Goal: Use online tool/utility: Utilize a website feature to perform a specific function

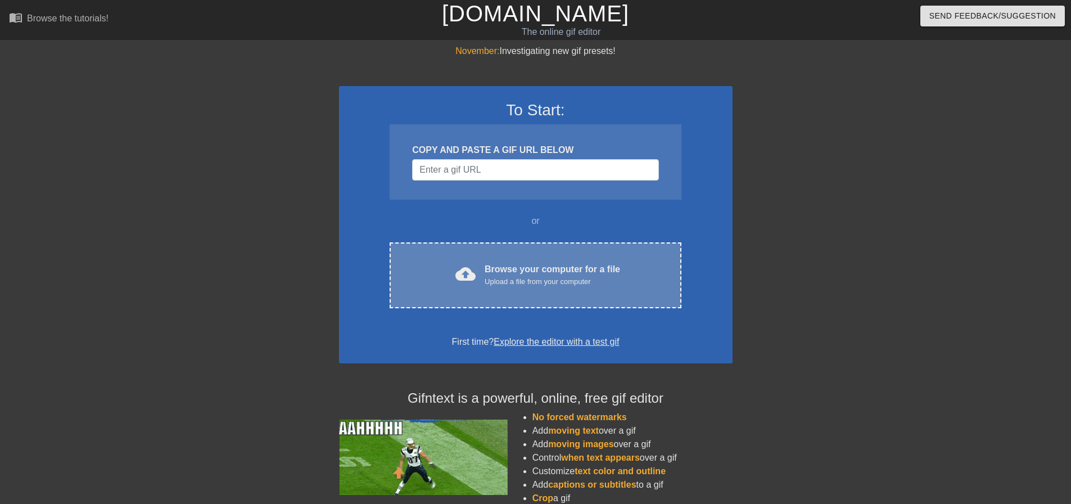
click at [534, 273] on div "Browse your computer for a file Upload a file from your computer" at bounding box center [553, 275] width 136 height 25
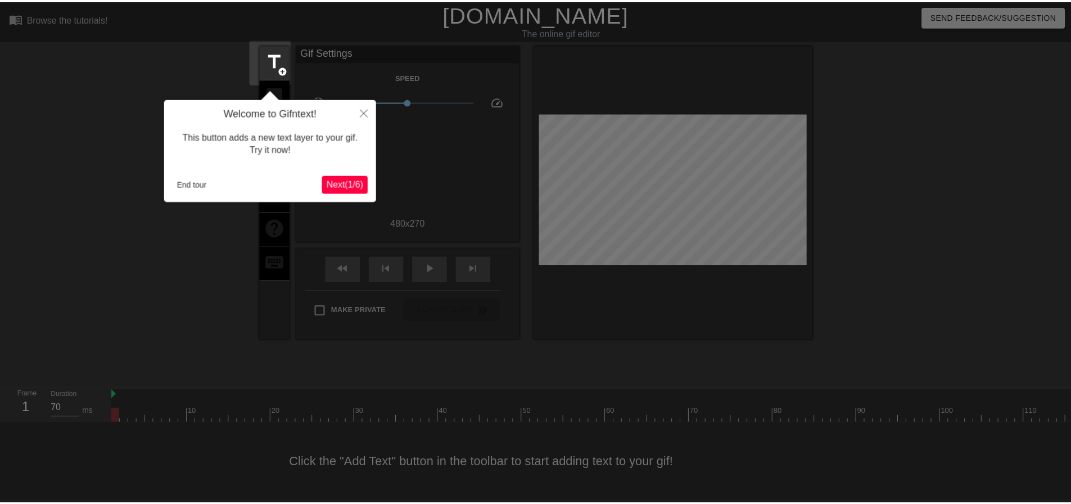
scroll to position [6, 0]
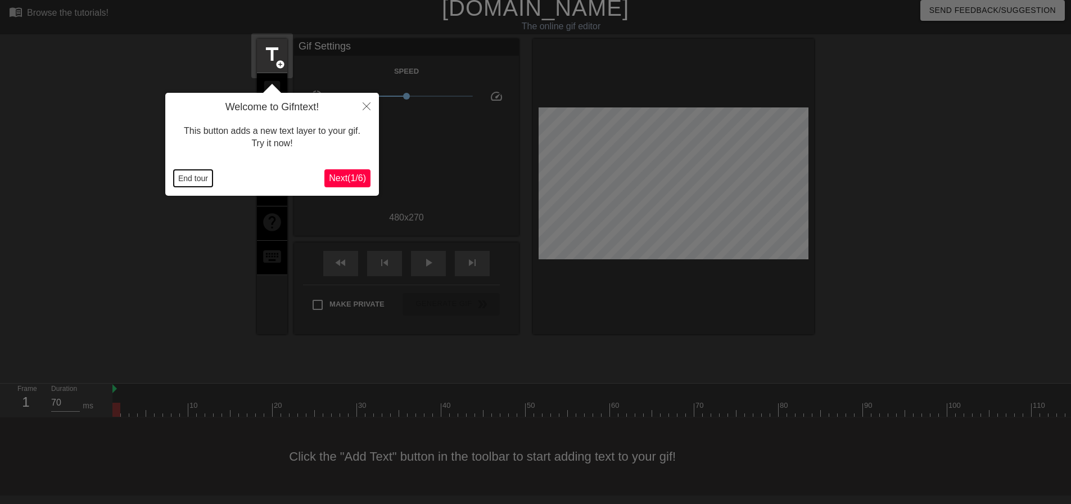
click at [196, 174] on button "End tour" at bounding box center [193, 178] width 39 height 17
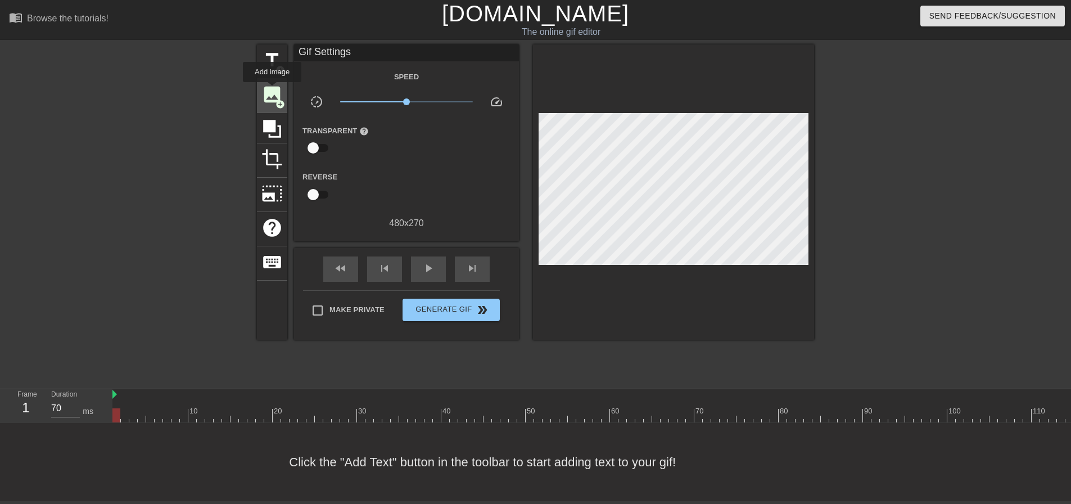
click at [272, 90] on span "image" at bounding box center [272, 94] width 21 height 21
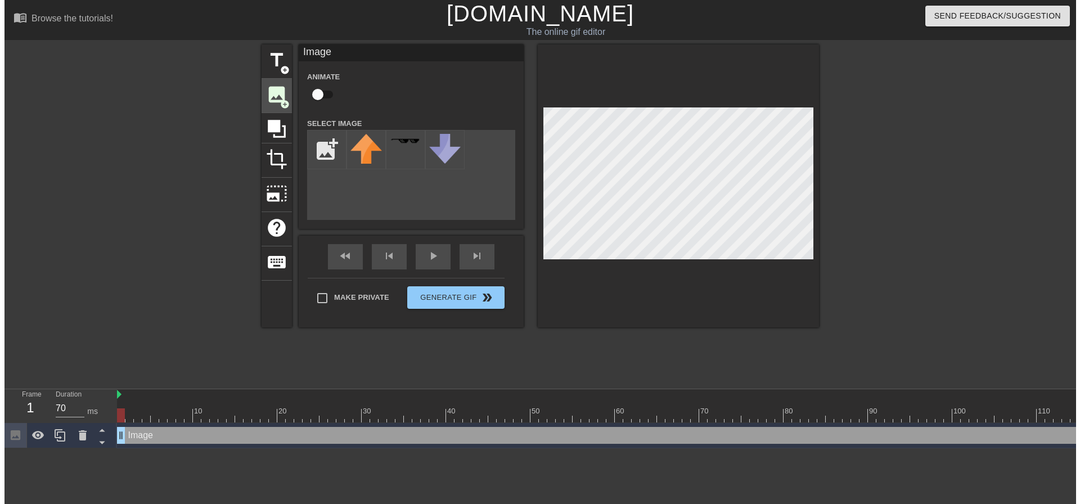
scroll to position [0, 0]
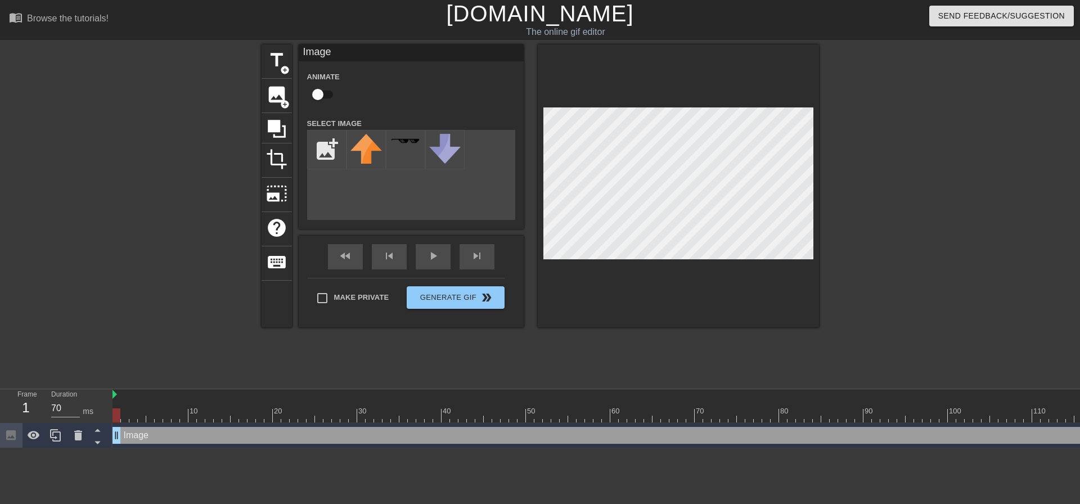
click at [147, 304] on div "title add_circle image add_circle crop photo_size_select_large help keyboard Im…" at bounding box center [540, 212] width 1080 height 337
click at [115, 418] on div at bounding box center [116, 415] width 8 height 14
click at [78, 434] on icon at bounding box center [78, 435] width 8 height 10
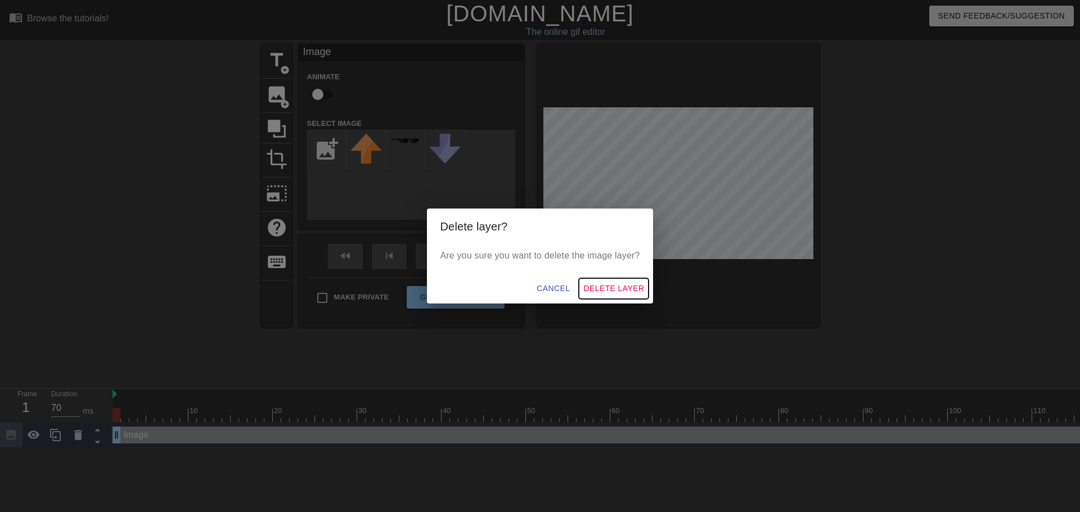
click at [613, 290] on span "Delete Layer" at bounding box center [613, 289] width 61 height 14
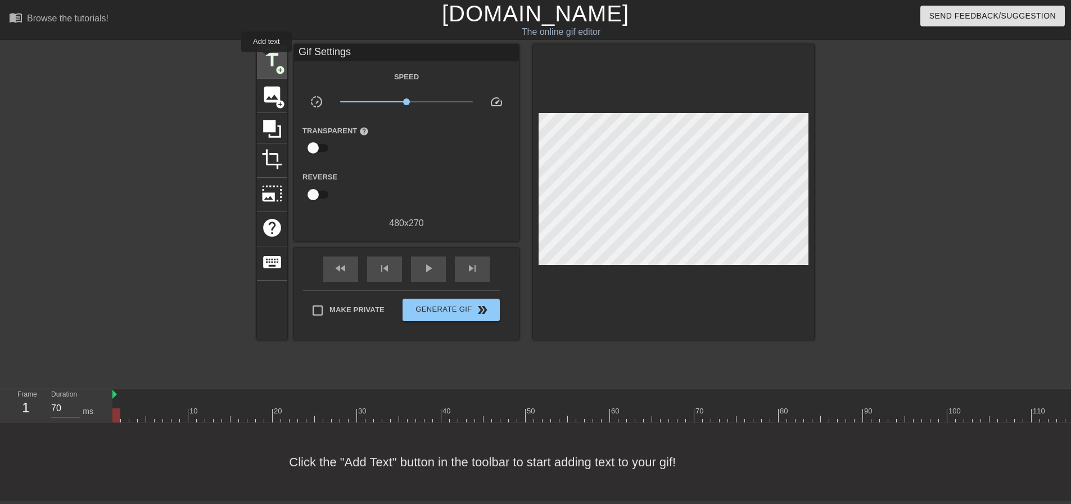
click at [267, 60] on span "title" at bounding box center [272, 59] width 21 height 21
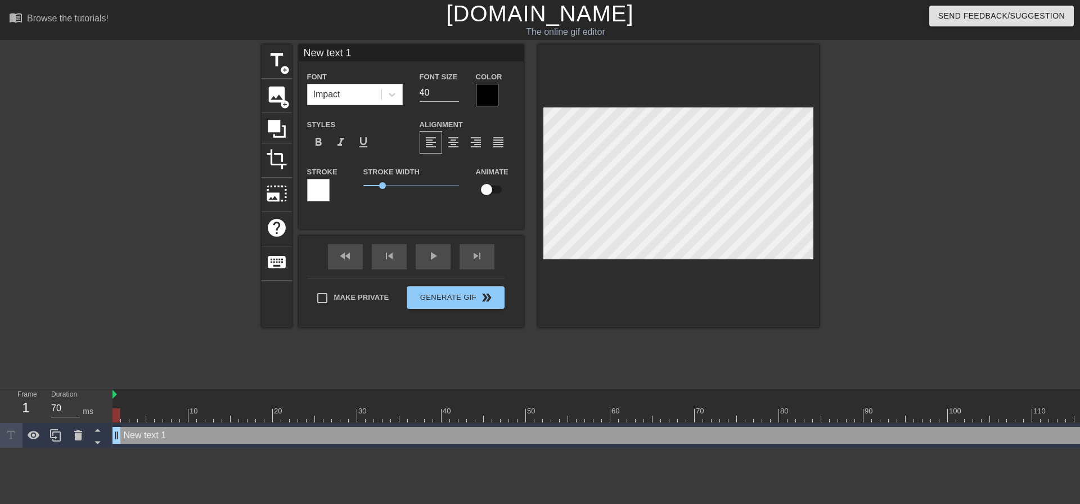
scroll to position [2, 3]
type input "text 1"
type textarea "text 1"
type input "text 1"
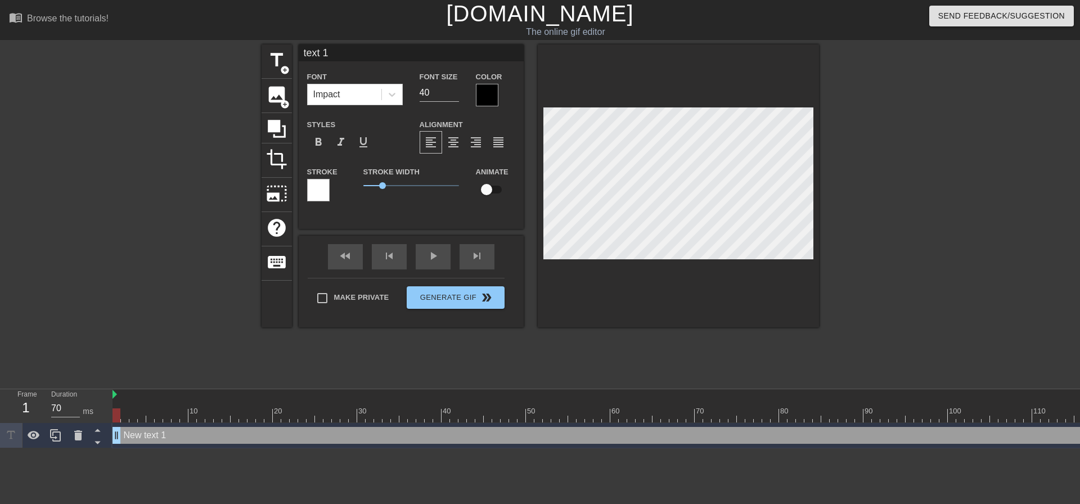
type textarea "text 1"
type input "ext 1"
type textarea "ext 1"
type input "xt 1"
type textarea "xt 1"
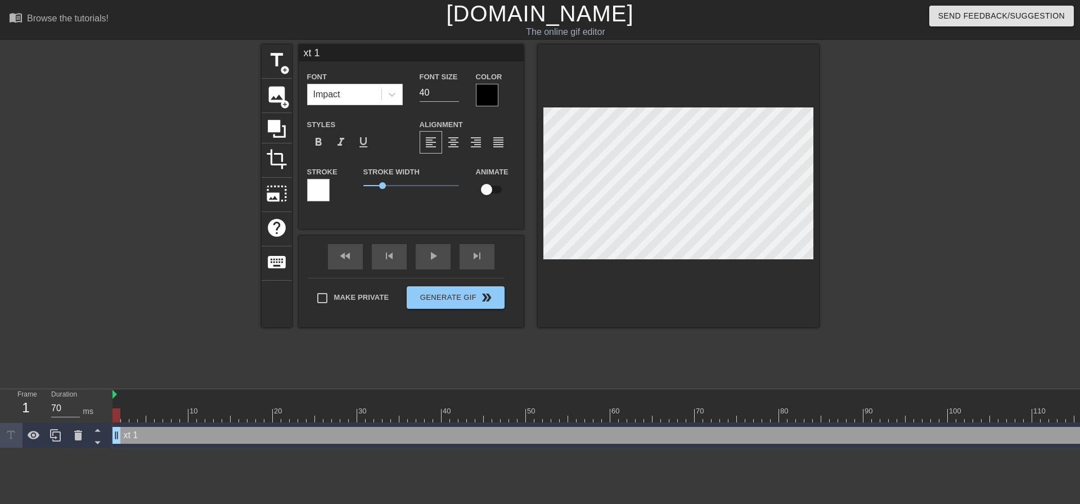
type input "t 1"
type textarea "t 1"
type input "1"
type textarea "1"
type input "1"
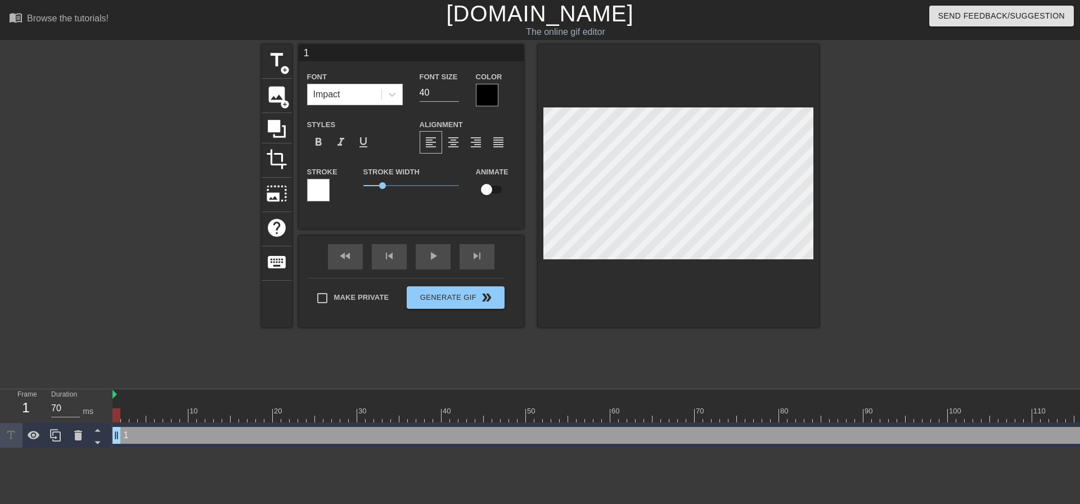
type textarea "1"
type input "P"
type textarea "P"
type input "PE"
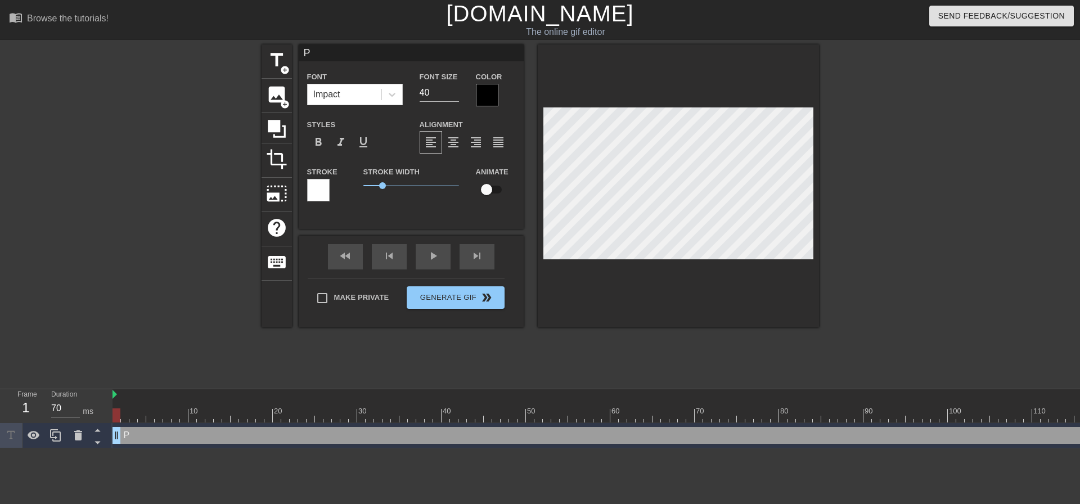
type textarea "PE"
type input "PET"
type textarea "PET"
type input "[PERSON_NAME]"
type textarea "[PERSON_NAME]"
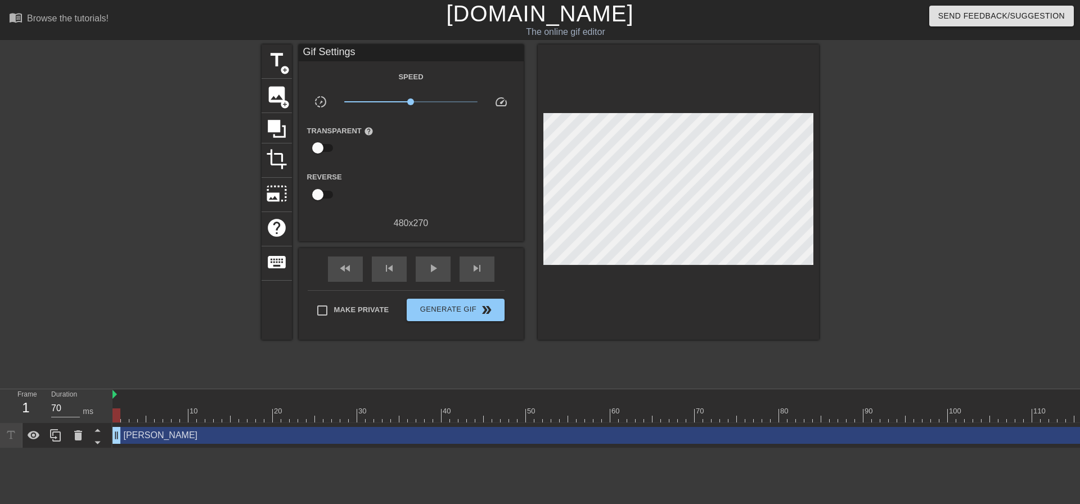
click at [31, 448] on div "Frame 1 Duration 70 ms" at bounding box center [56, 418] width 112 height 59
click at [35, 439] on icon at bounding box center [34, 435] width 12 height 8
click at [192, 436] on div "[PERSON_NAME] drag_handle drag_handle" at bounding box center [601, 435] width 979 height 17
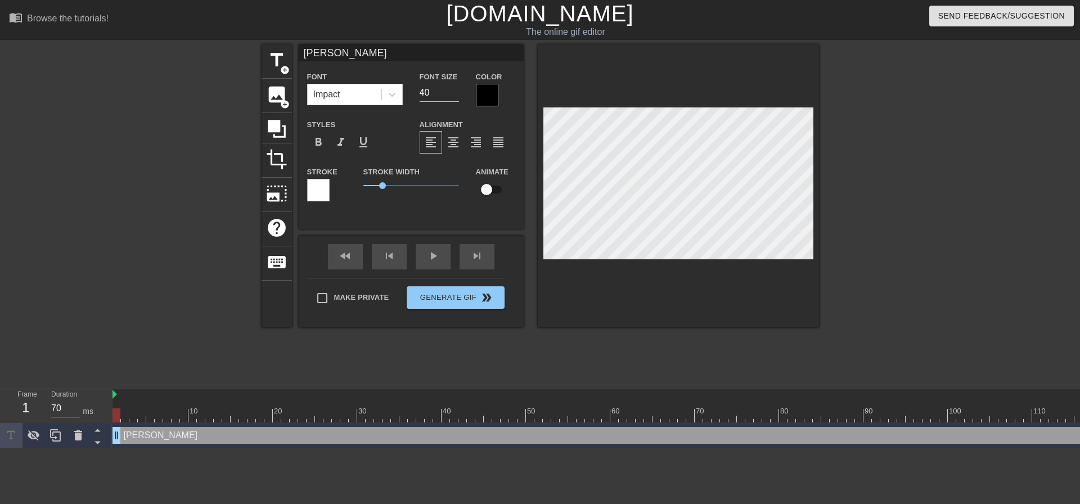
click at [192, 436] on div "[PERSON_NAME] drag_handle drag_handle" at bounding box center [601, 435] width 979 height 17
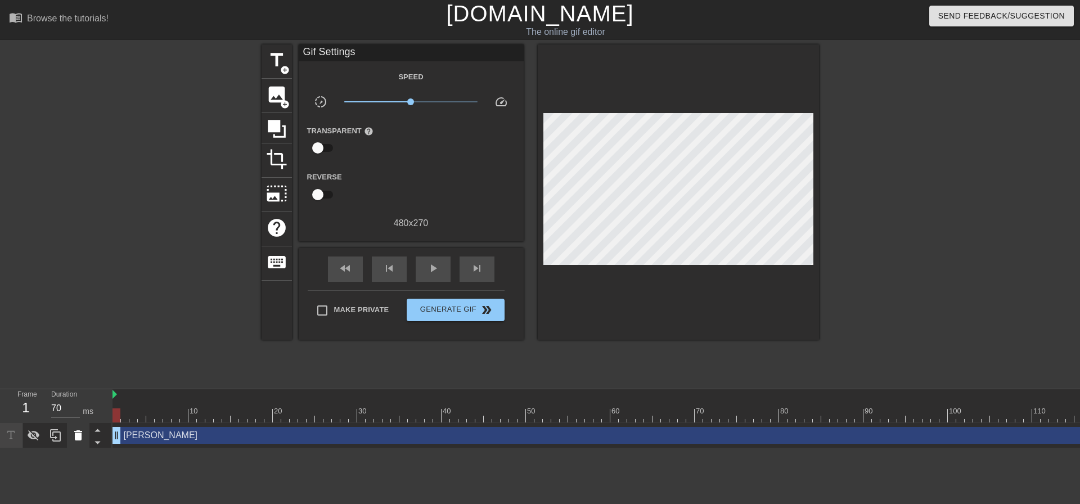
click at [74, 434] on icon at bounding box center [77, 435] width 13 height 13
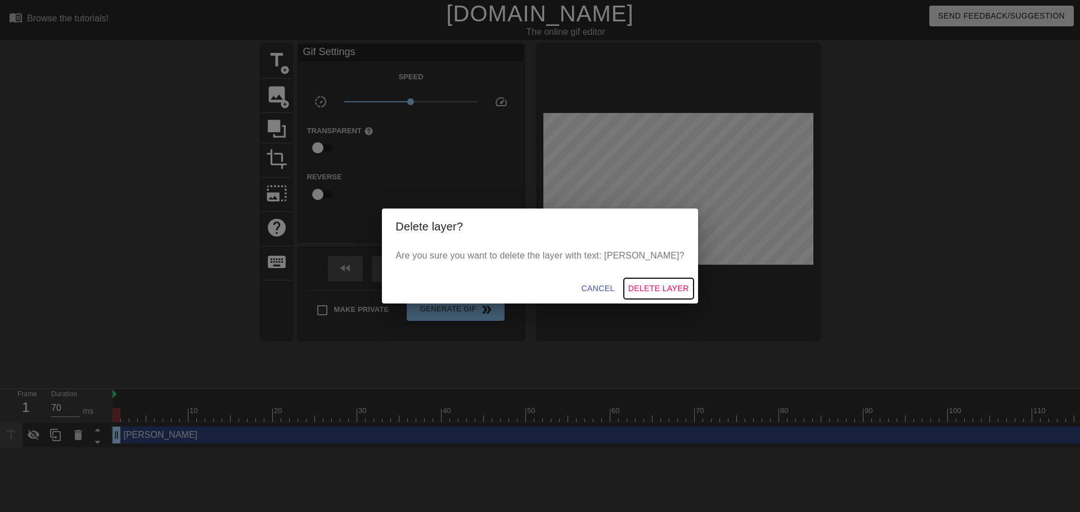
click at [628, 286] on span "Delete Layer" at bounding box center [658, 289] width 61 height 14
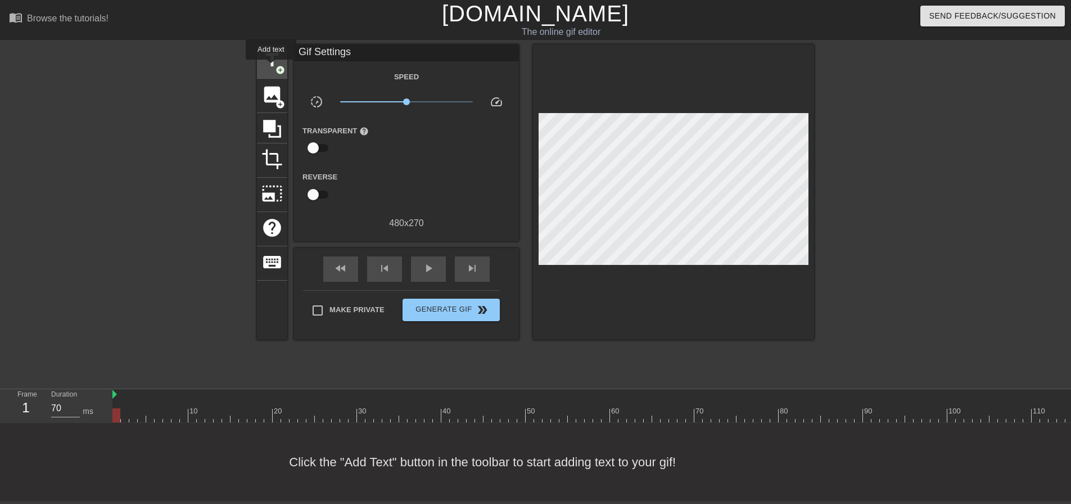
click at [273, 65] on span "title" at bounding box center [272, 59] width 21 height 21
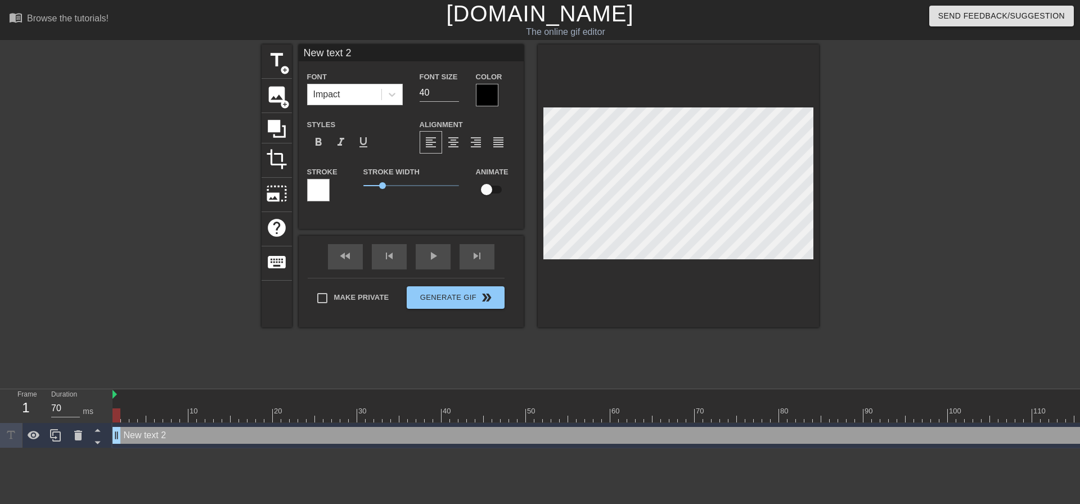
click at [367, 52] on input "New text 2" at bounding box center [411, 52] width 225 height 17
drag, startPoint x: 316, startPoint y: 52, endPoint x: 273, endPoint y: 53, distance: 42.2
click at [273, 53] on div "title add_circle image add_circle crop photo_size_select_large help keyboard Ne…" at bounding box center [540, 185] width 557 height 283
type input "p"
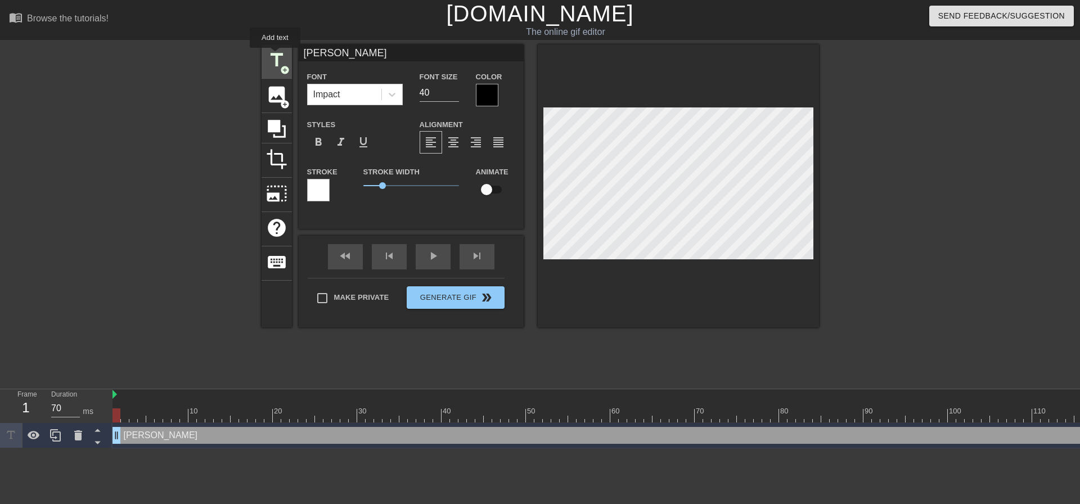
drag, startPoint x: 349, startPoint y: 57, endPoint x: 275, endPoint y: 56, distance: 73.7
click at [275, 56] on div "title add_circle image add_circle crop photo_size_select_large help keyboard PE…" at bounding box center [540, 185] width 557 height 283
type input "[PERSON_NAME]"
click at [483, 97] on div at bounding box center [487, 95] width 22 height 22
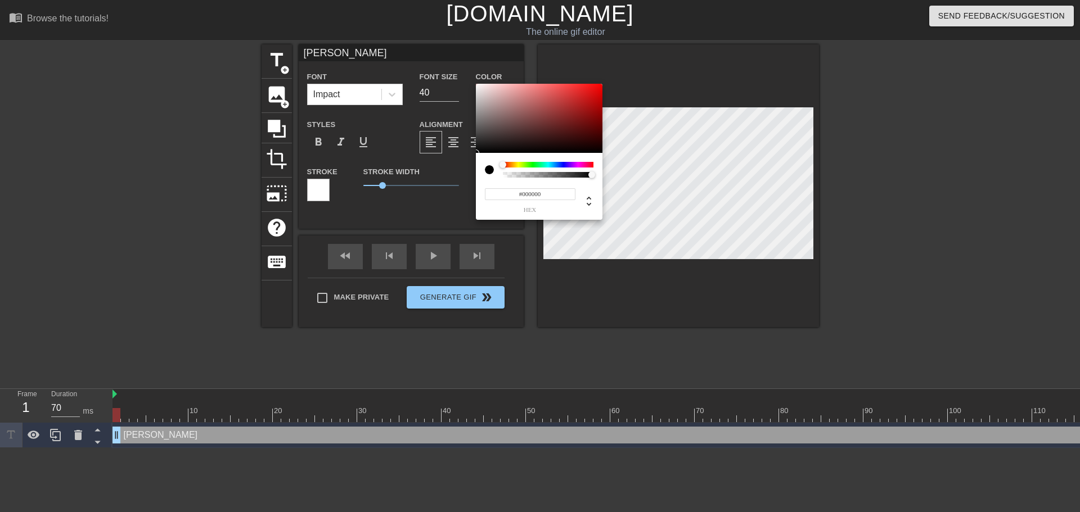
type input "0"
type input "1"
drag, startPoint x: 506, startPoint y: 175, endPoint x: 598, endPoint y: 177, distance: 91.7
click at [592, 177] on div at bounding box center [548, 175] width 87 height 6
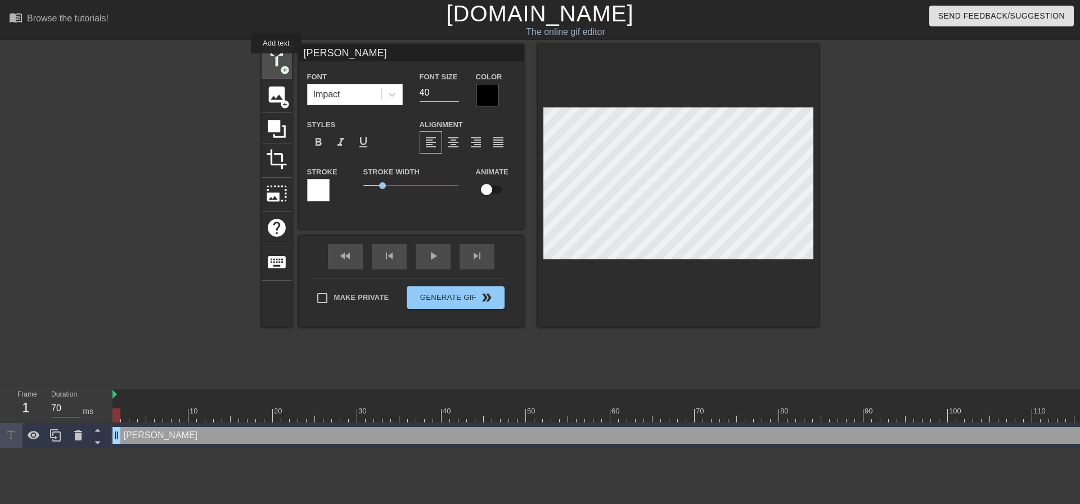
click at [276, 61] on span "title" at bounding box center [276, 59] width 21 height 21
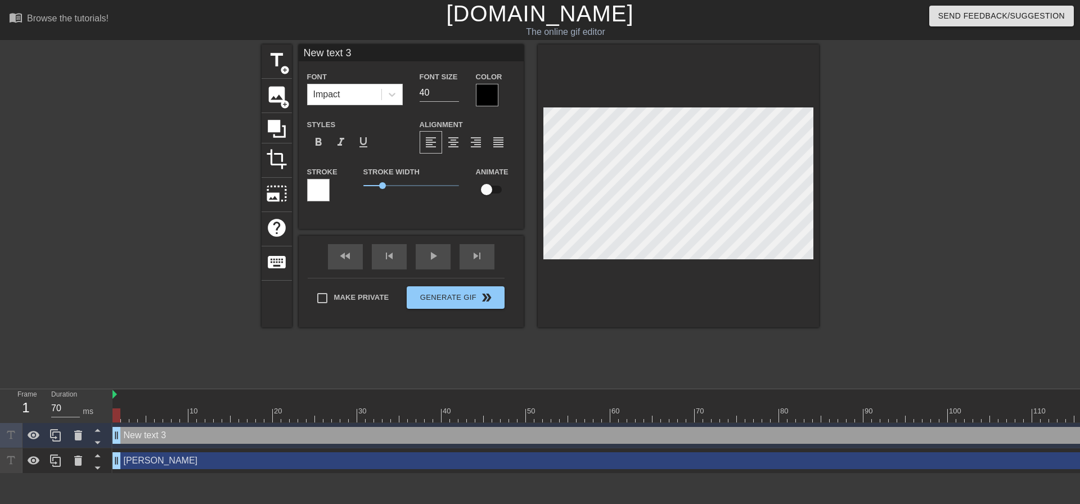
drag, startPoint x: 369, startPoint y: 52, endPoint x: 255, endPoint y: 57, distance: 114.3
click at [255, 57] on div "title add_circle image add_circle crop photo_size_select_large help keyboard Ne…" at bounding box center [540, 212] width 1080 height 337
type input "v"
type input "VĚTROŇ"
click at [493, 188] on input "checkbox" at bounding box center [486, 189] width 64 height 21
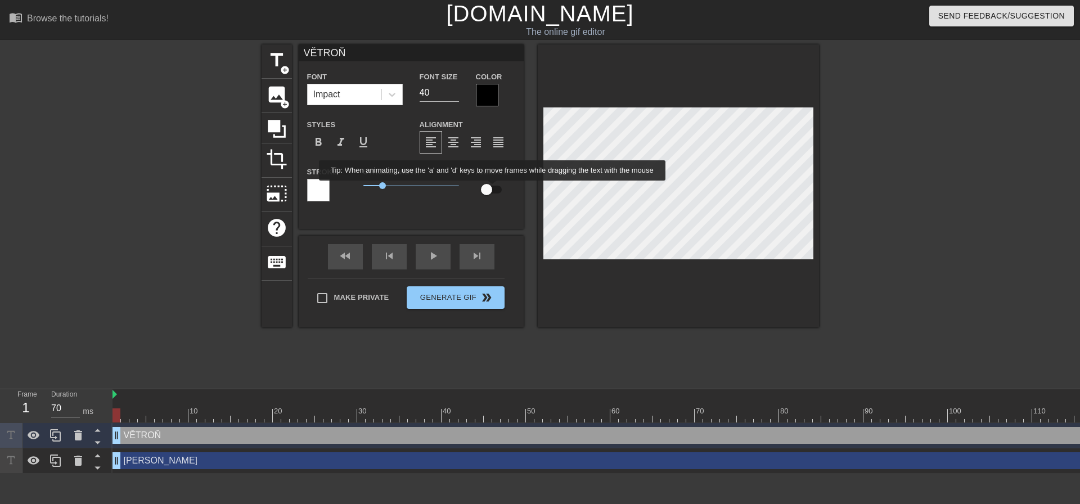
checkbox input "true"
type input "[PERSON_NAME]"
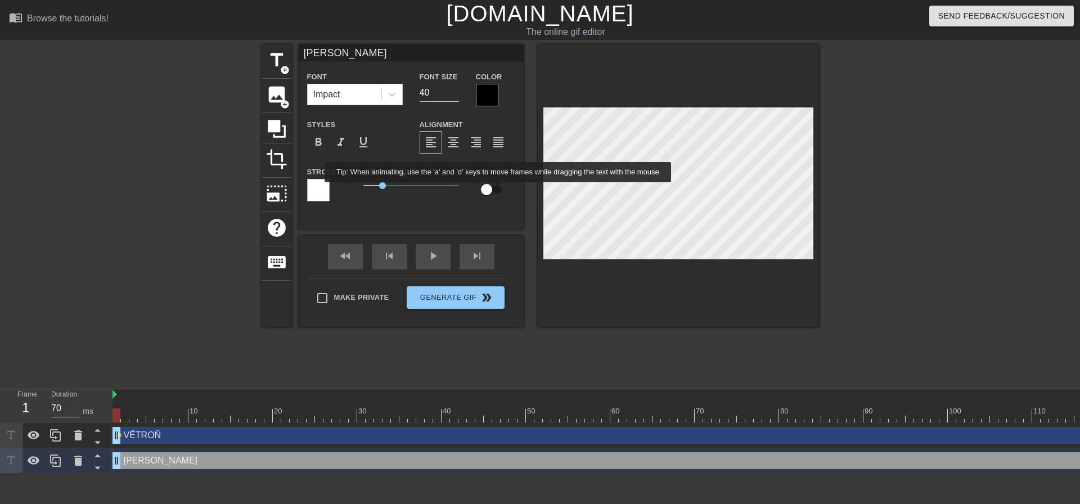
click at [498, 190] on input "checkbox" at bounding box center [486, 189] width 64 height 21
checkbox input "true"
click at [127, 418] on div at bounding box center [601, 415] width 979 height 14
click at [136, 418] on div at bounding box center [601, 415] width 979 height 14
drag, startPoint x: 145, startPoint y: 417, endPoint x: 151, endPoint y: 417, distance: 6.2
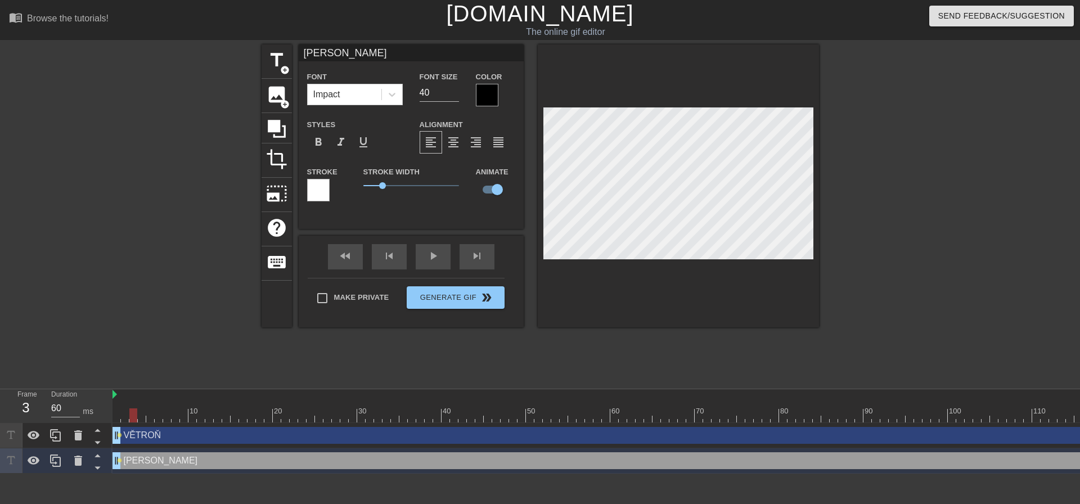
click at [147, 417] on div at bounding box center [601, 415] width 979 height 14
click at [157, 417] on div at bounding box center [601, 415] width 979 height 14
drag, startPoint x: 167, startPoint y: 416, endPoint x: 198, endPoint y: 416, distance: 30.9
click at [170, 416] on div at bounding box center [601, 415] width 979 height 14
type input "60"
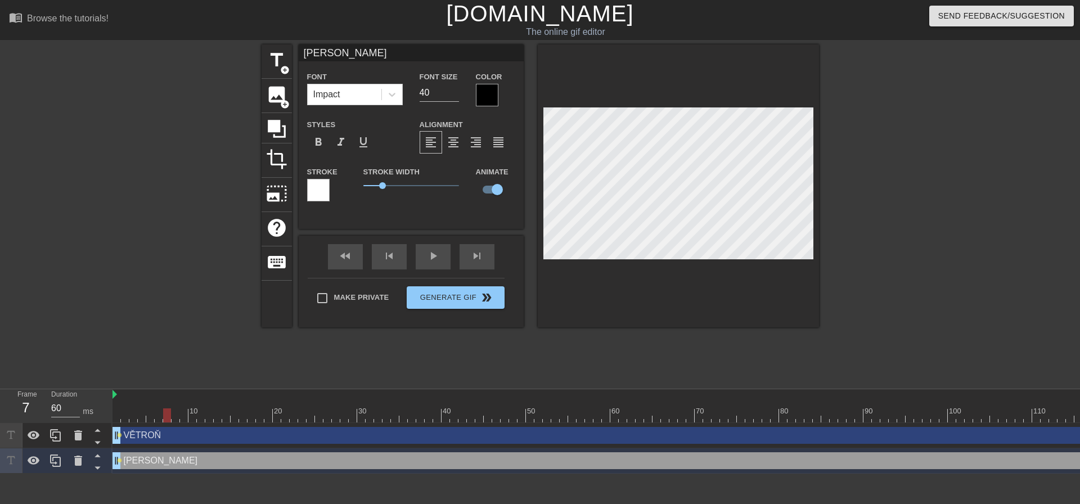
click at [200, 416] on div at bounding box center [601, 415] width 979 height 14
click at [227, 417] on div at bounding box center [601, 415] width 979 height 14
type input "VĚTROŇ"
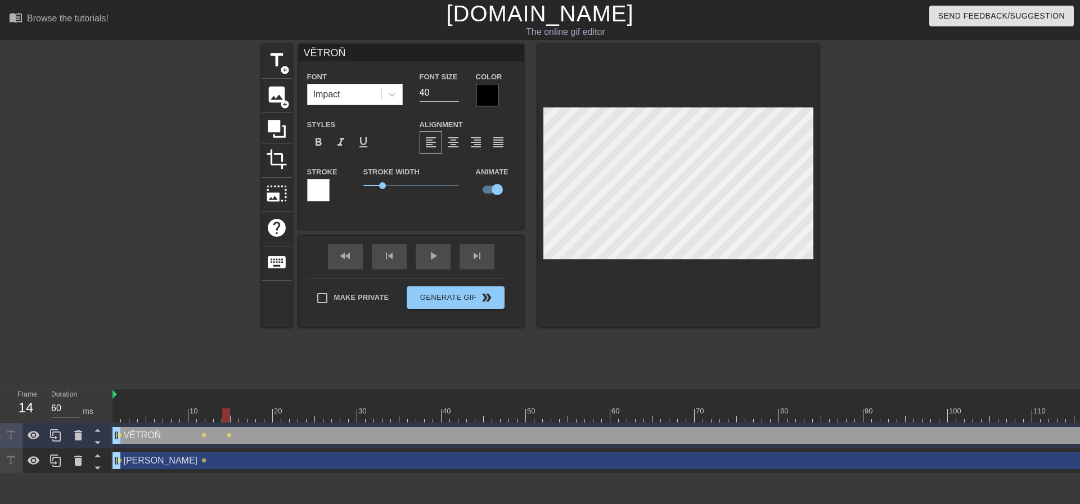
type input "70"
click at [257, 418] on div at bounding box center [601, 415] width 979 height 14
type input "[PERSON_NAME]"
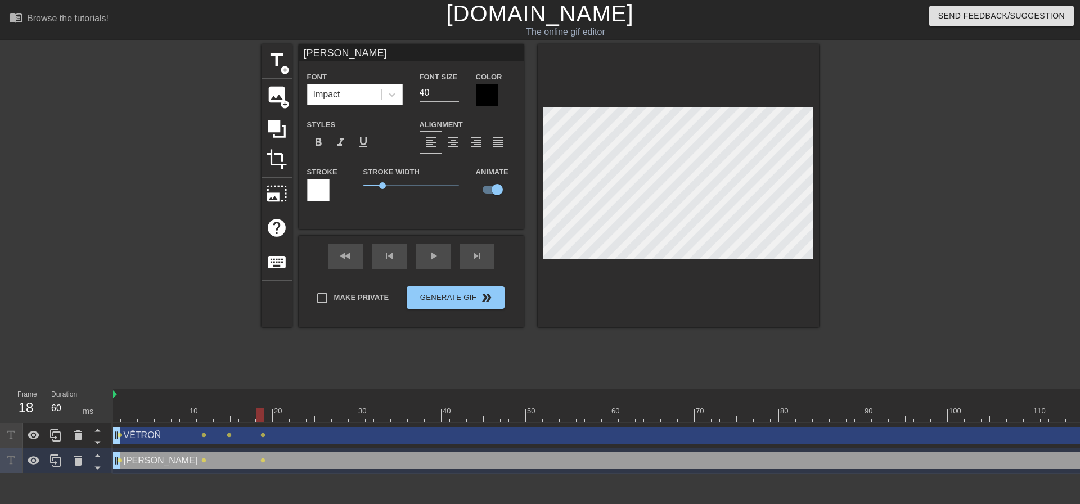
click at [298, 415] on div at bounding box center [601, 415] width 979 height 14
drag, startPoint x: 308, startPoint y: 415, endPoint x: 328, endPoint y: 415, distance: 20.2
click at [312, 415] on div at bounding box center [601, 415] width 979 height 14
drag, startPoint x: 329, startPoint y: 415, endPoint x: 348, endPoint y: 414, distance: 18.6
click at [331, 415] on div at bounding box center [601, 415] width 979 height 14
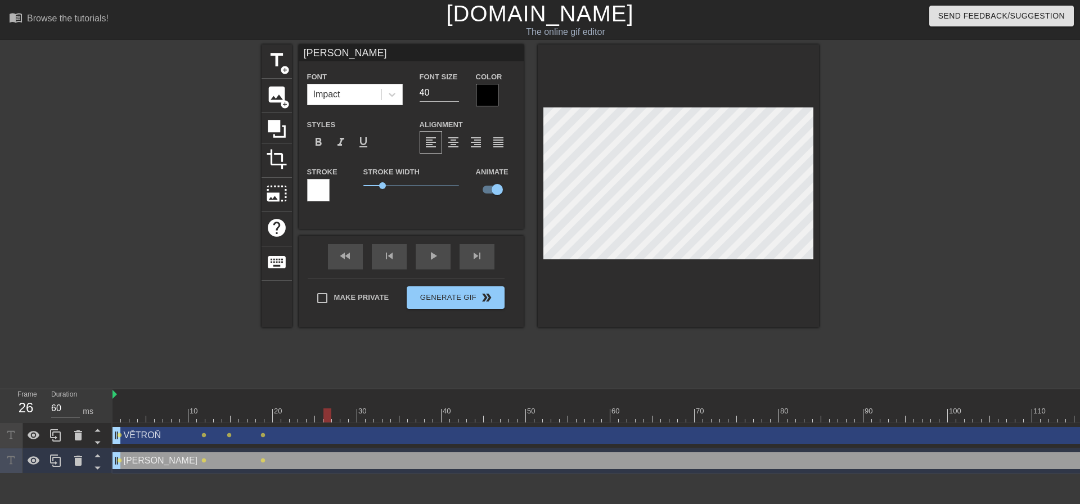
drag, startPoint x: 349, startPoint y: 414, endPoint x: 361, endPoint y: 414, distance: 12.4
click at [353, 414] on div at bounding box center [601, 415] width 979 height 14
drag, startPoint x: 369, startPoint y: 414, endPoint x: 375, endPoint y: 414, distance: 6.2
click at [371, 414] on div at bounding box center [601, 415] width 979 height 14
click at [301, 417] on div at bounding box center [601, 415] width 979 height 14
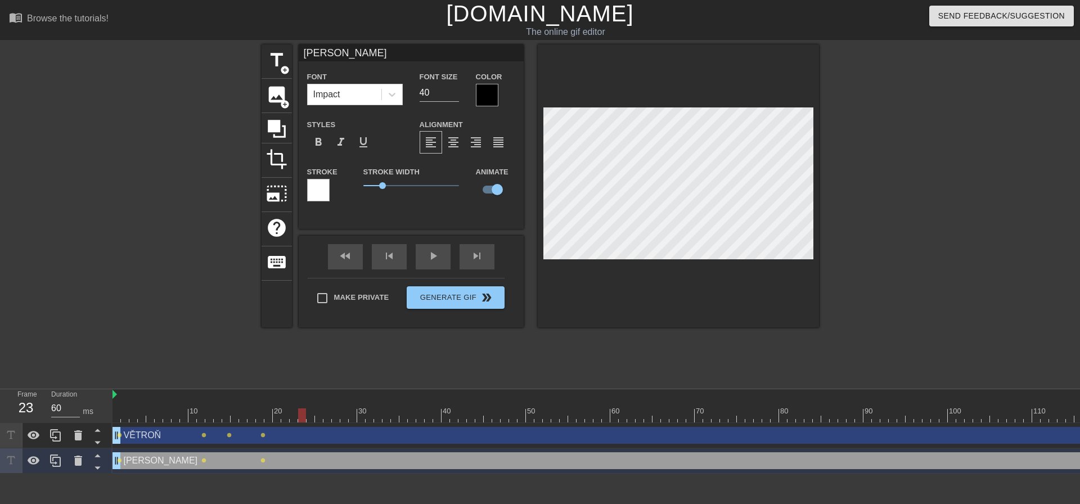
type input "70"
click at [286, 418] on div at bounding box center [601, 415] width 979 height 14
click at [316, 416] on div at bounding box center [601, 415] width 979 height 14
click at [332, 415] on div at bounding box center [601, 415] width 979 height 14
type input "VĚTROŇ"
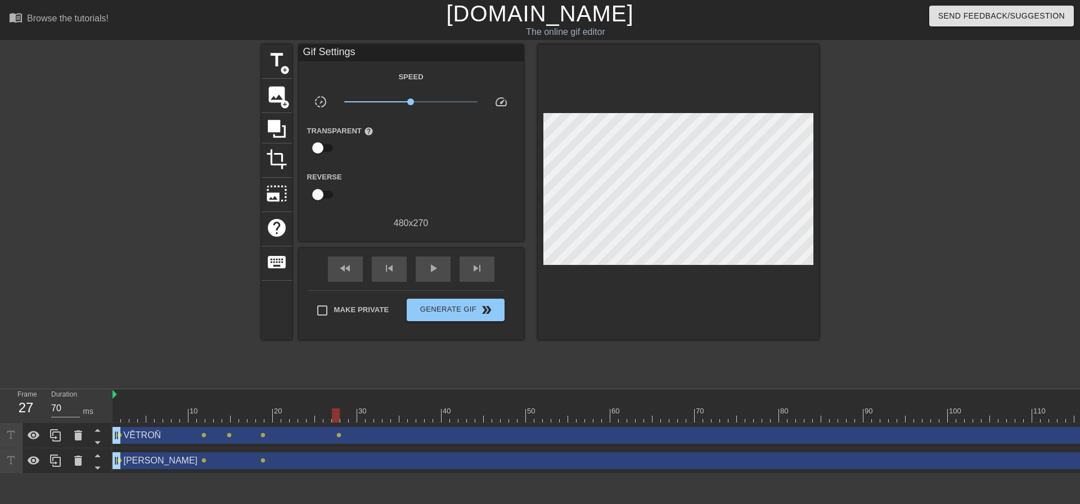
click at [332, 423] on div "VĚTROŇ drag_handle drag_handle lens lens lens lens lens" at bounding box center [601, 435] width 979 height 25
click at [318, 420] on div at bounding box center [601, 415] width 979 height 14
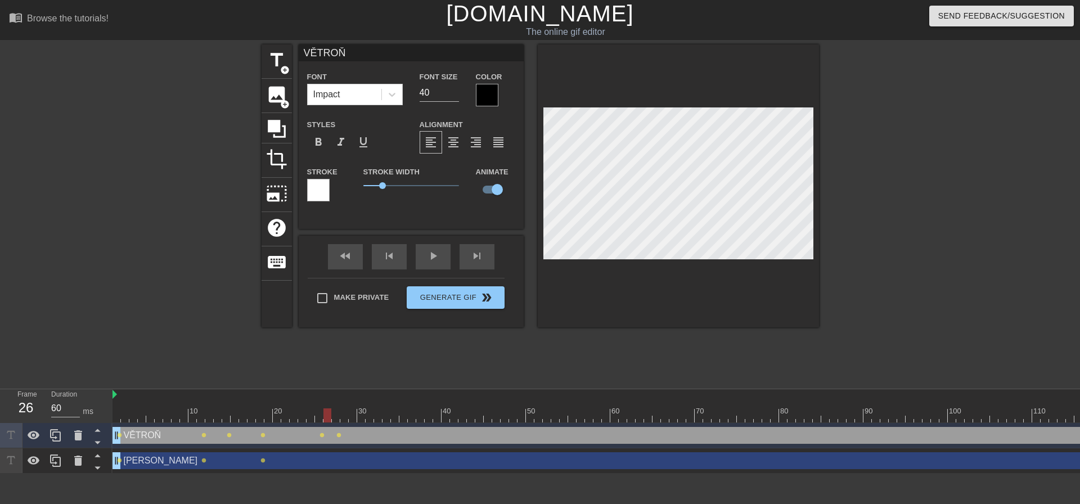
click at [331, 421] on div at bounding box center [601, 415] width 979 height 14
click at [337, 421] on div at bounding box center [601, 415] width 979 height 14
click at [351, 417] on div at bounding box center [601, 415] width 979 height 14
drag, startPoint x: 372, startPoint y: 418, endPoint x: 384, endPoint y: 417, distance: 11.3
click at [374, 418] on div at bounding box center [601, 415] width 979 height 14
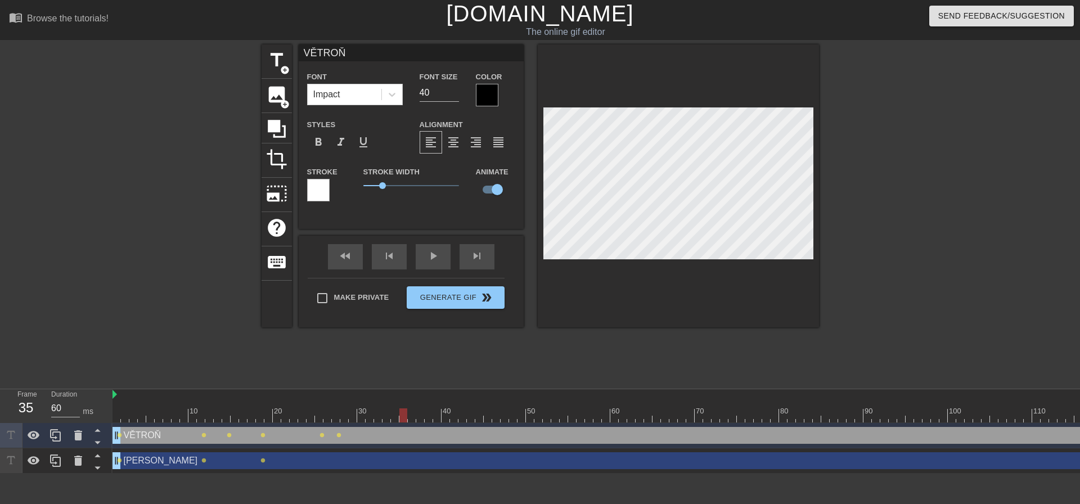
click at [407, 414] on div at bounding box center [601, 415] width 979 height 14
click at [421, 413] on div at bounding box center [601, 415] width 979 height 14
click at [472, 412] on div at bounding box center [601, 415] width 979 height 14
click at [512, 413] on div at bounding box center [601, 415] width 979 height 14
click at [454, 414] on div at bounding box center [601, 415] width 979 height 14
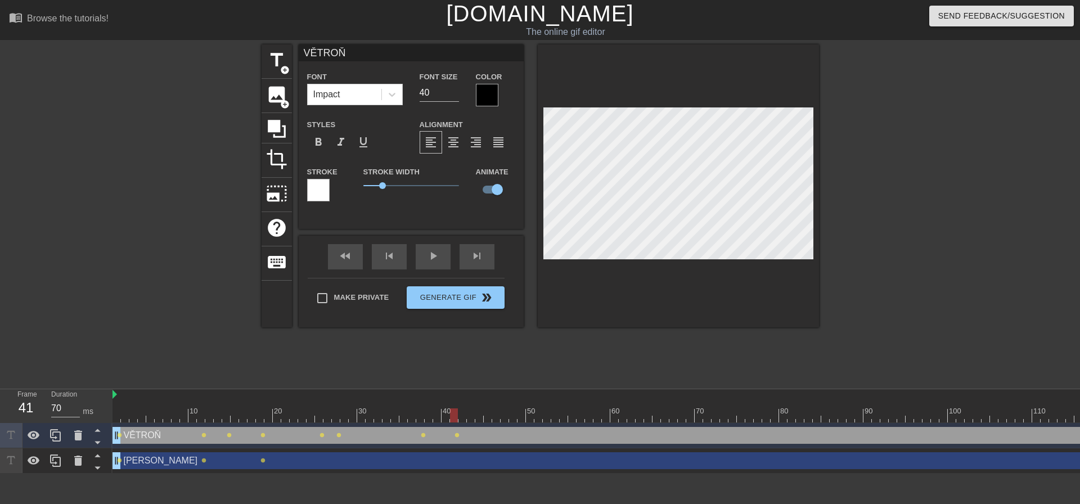
click at [471, 417] on div at bounding box center [601, 415] width 979 height 14
click at [491, 421] on div at bounding box center [601, 415] width 979 height 14
click at [516, 420] on div at bounding box center [601, 415] width 979 height 14
click at [531, 421] on div at bounding box center [601, 415] width 979 height 14
click at [457, 421] on div at bounding box center [601, 415] width 979 height 14
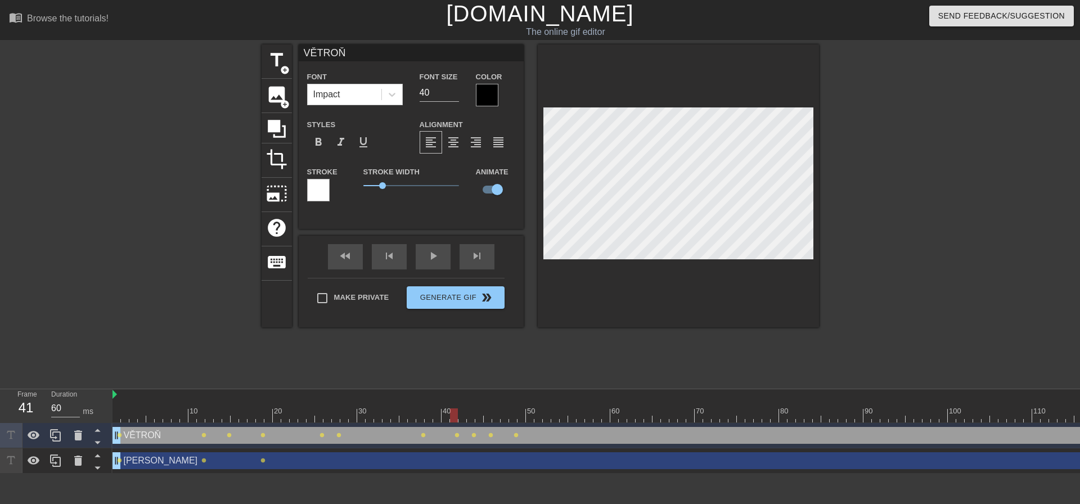
click at [553, 416] on div at bounding box center [601, 415] width 979 height 14
click at [506, 416] on div at bounding box center [601, 415] width 979 height 14
click at [515, 416] on div at bounding box center [601, 415] width 979 height 14
click at [525, 416] on div at bounding box center [601, 415] width 979 height 14
click at [532, 416] on div at bounding box center [601, 415] width 979 height 14
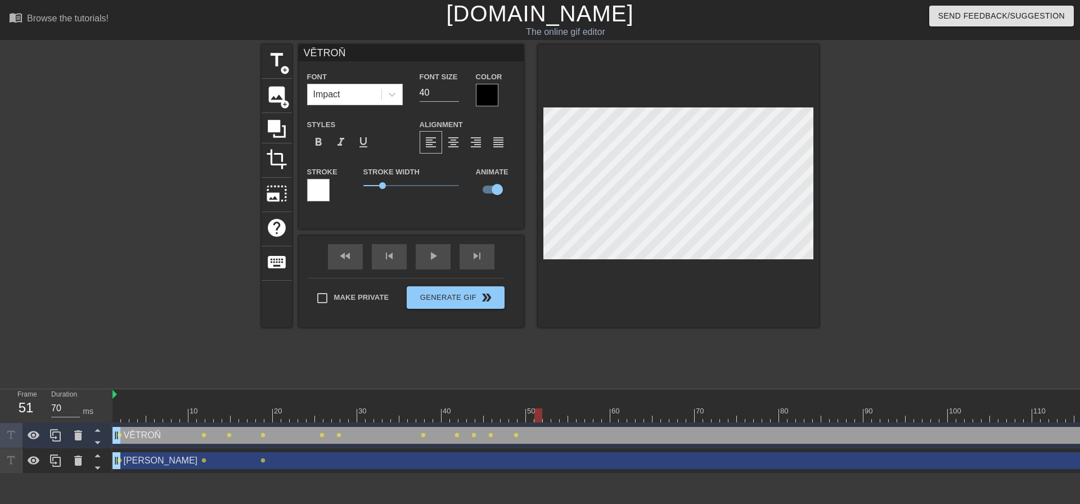
click at [537, 417] on div at bounding box center [601, 415] width 979 height 14
click at [547, 417] on div at bounding box center [601, 415] width 979 height 14
click at [524, 416] on div at bounding box center [601, 415] width 979 height 14
type input "60"
click at [533, 418] on div at bounding box center [601, 415] width 979 height 14
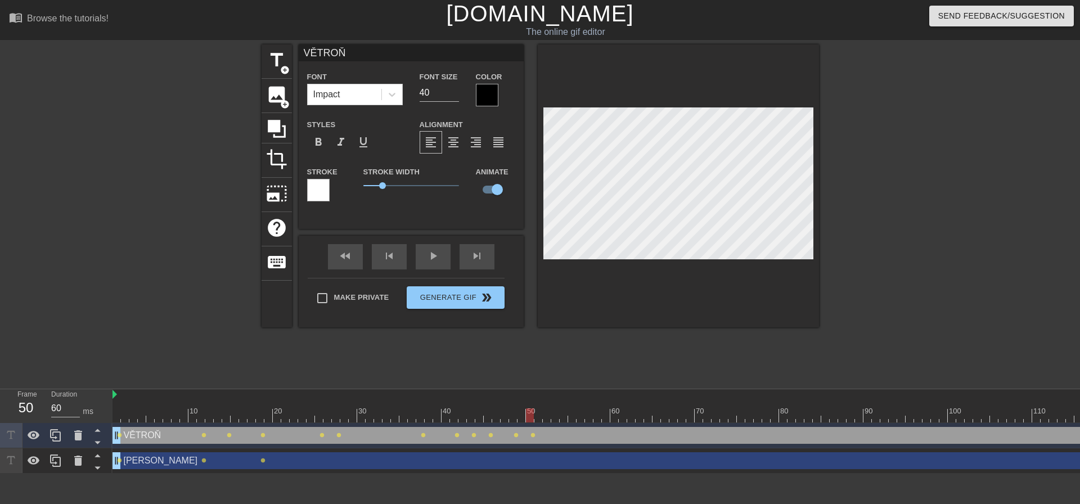
type input "[PERSON_NAME]"
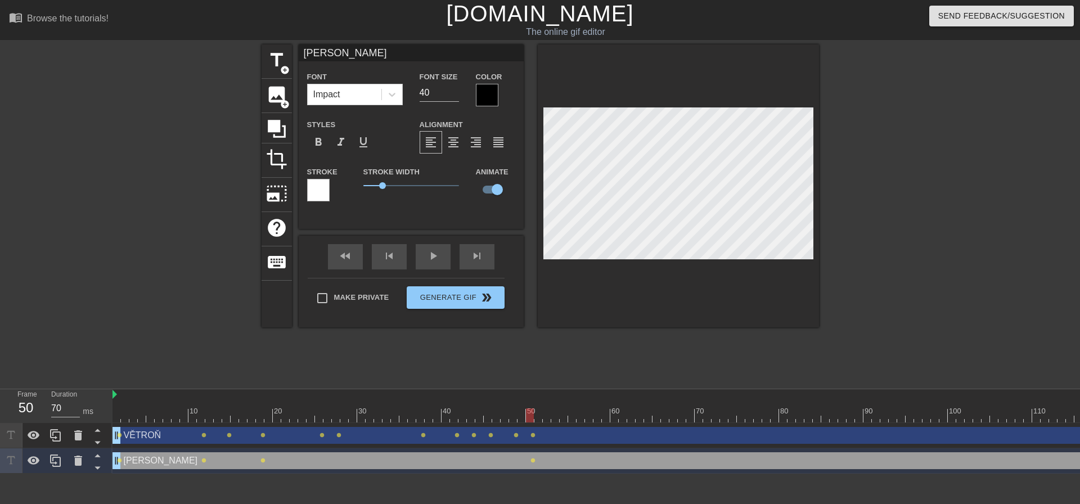
click at [539, 417] on div at bounding box center [601, 415] width 979 height 14
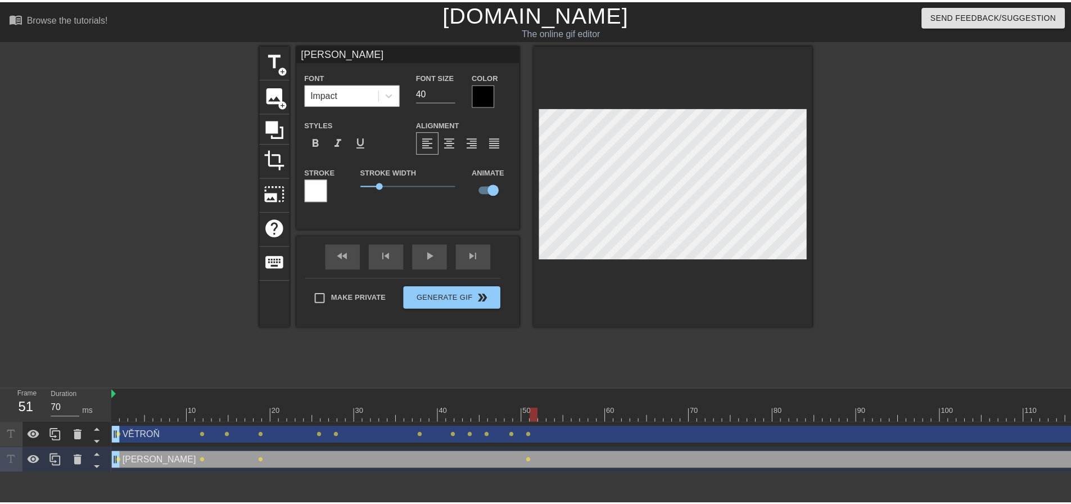
scroll to position [0, 14]
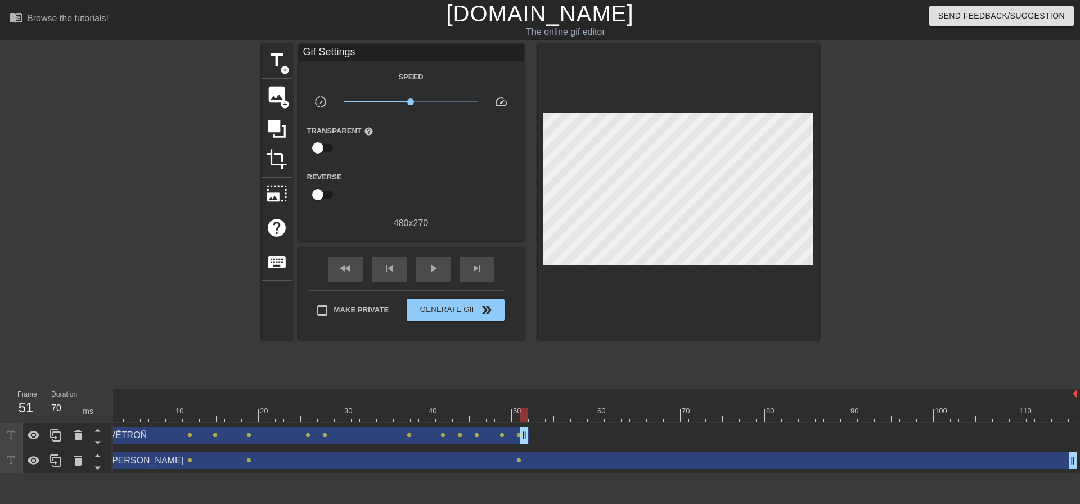
drag, startPoint x: 1073, startPoint y: 436, endPoint x: 523, endPoint y: 427, distance: 550.2
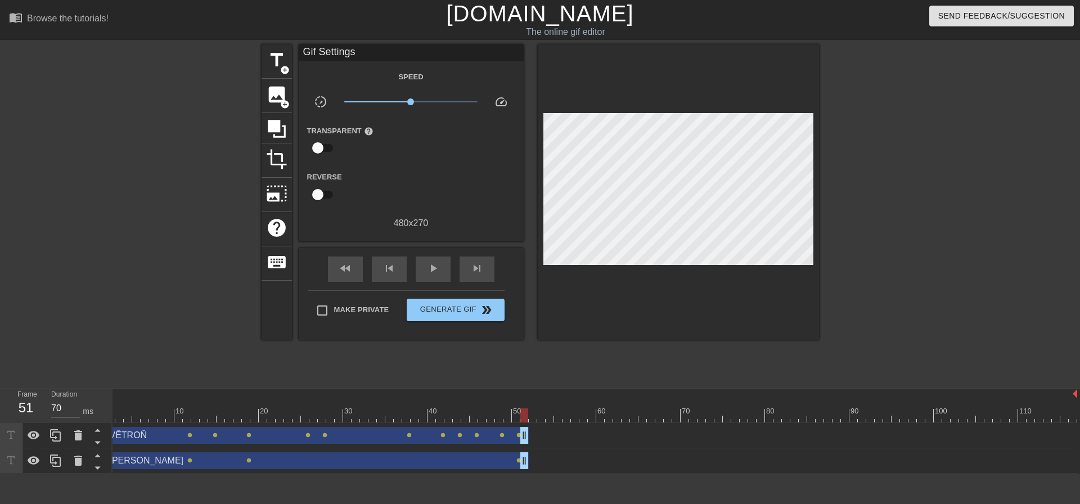
drag, startPoint x: 1070, startPoint y: 457, endPoint x: 523, endPoint y: 465, distance: 547.3
click at [539, 416] on div at bounding box center [587, 415] width 979 height 14
click at [529, 420] on div at bounding box center [587, 415] width 979 height 14
drag, startPoint x: 540, startPoint y: 420, endPoint x: 548, endPoint y: 420, distance: 8.4
click at [540, 420] on div at bounding box center [587, 415] width 979 height 14
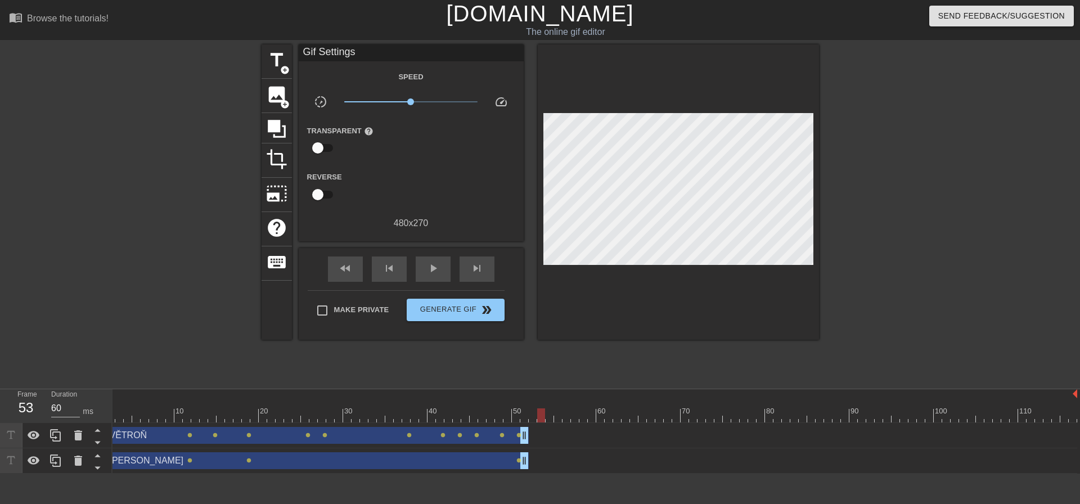
click at [529, 422] on div "10 20 30 40 50 60 70 80 90 100 110" at bounding box center [587, 406] width 979 height 34
click at [534, 420] on div at bounding box center [587, 415] width 979 height 14
click at [542, 416] on div at bounding box center [587, 415] width 979 height 14
click at [426, 437] on div "VĚTROŇ drag_handle drag_handle" at bounding box center [313, 435] width 430 height 17
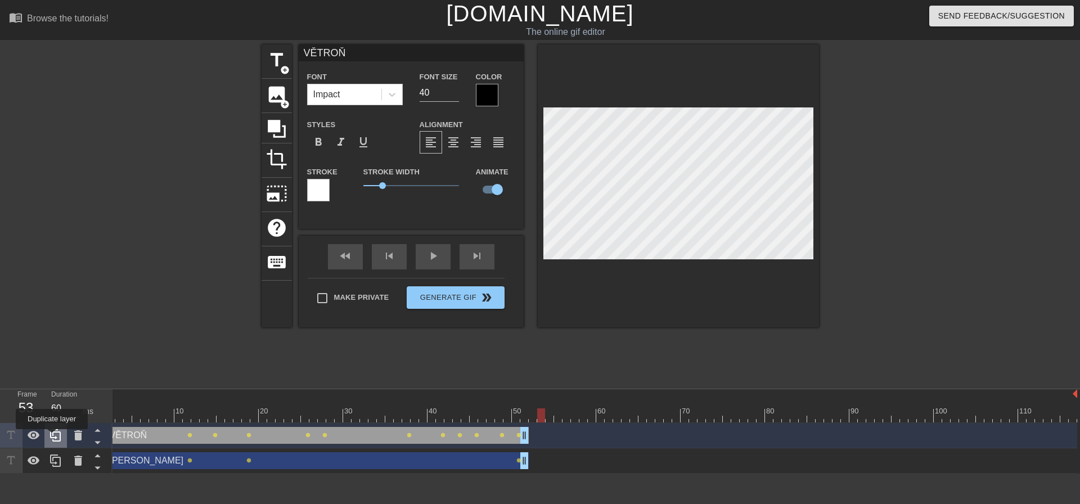
click at [52, 437] on icon at bounding box center [55, 435] width 13 height 13
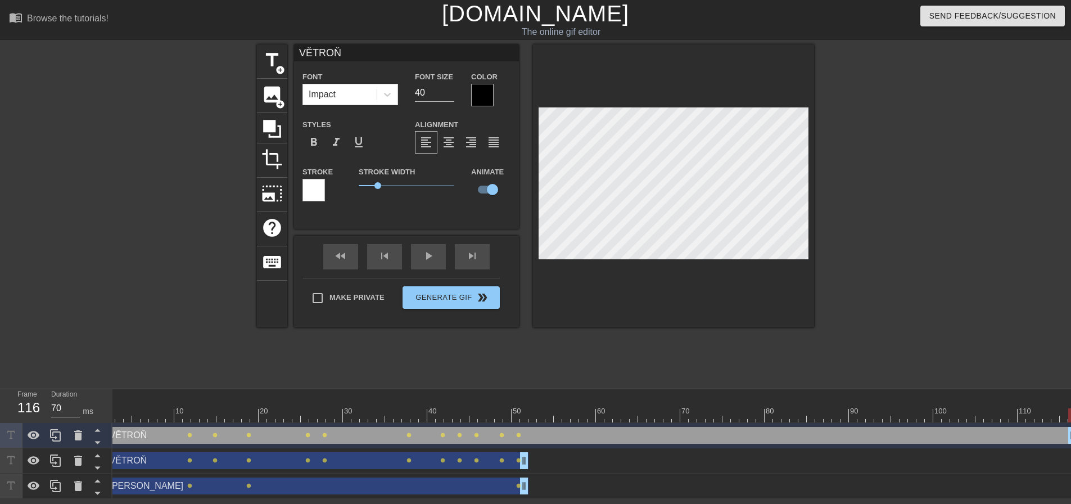
drag, startPoint x: 557, startPoint y: 436, endPoint x: 1079, endPoint y: 419, distance: 522.8
click at [1071, 419] on html "menu_book Browse the tutorials! [DOMAIN_NAME] The online gif editor Send Feedba…" at bounding box center [535, 249] width 1071 height 499
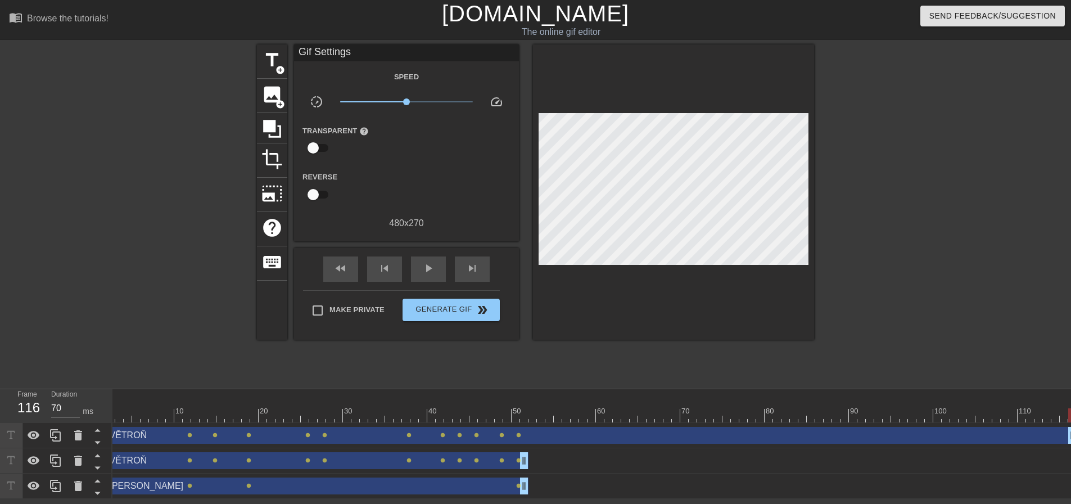
scroll to position [0, 0]
drag, startPoint x: 116, startPoint y: 436, endPoint x: 210, endPoint y: 431, distance: 94.1
click at [410, 431] on div "VĚTROŇ drag_handle drag_handle lens lens lens lens lens lens lens lens lens len…" at bounding box center [601, 435] width 979 height 17
drag, startPoint x: 119, startPoint y: 436, endPoint x: 170, endPoint y: 435, distance: 51.8
click at [172, 435] on div "VĚTROŇ drag_handle drag_handle lens lens lens lens lens lens lens lens lens len…" at bounding box center [601, 435] width 979 height 17
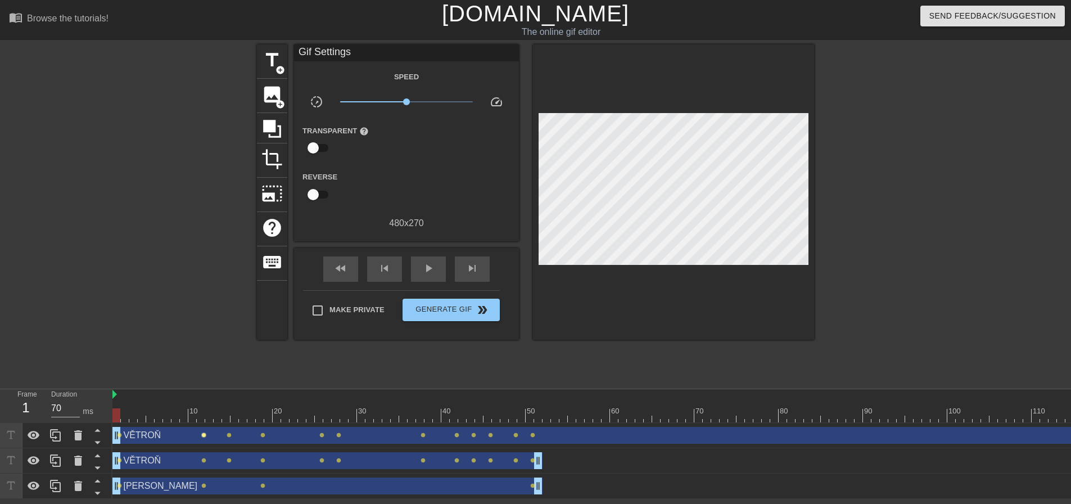
drag, startPoint x: 161, startPoint y: 435, endPoint x: 205, endPoint y: 433, distance: 43.3
click at [205, 433] on div "VĚTROŇ drag_handle drag_handle lens lens lens lens lens lens lens lens lens len…" at bounding box center [601, 435] width 979 height 17
click at [227, 436] on span "lens" at bounding box center [229, 435] width 5 height 5
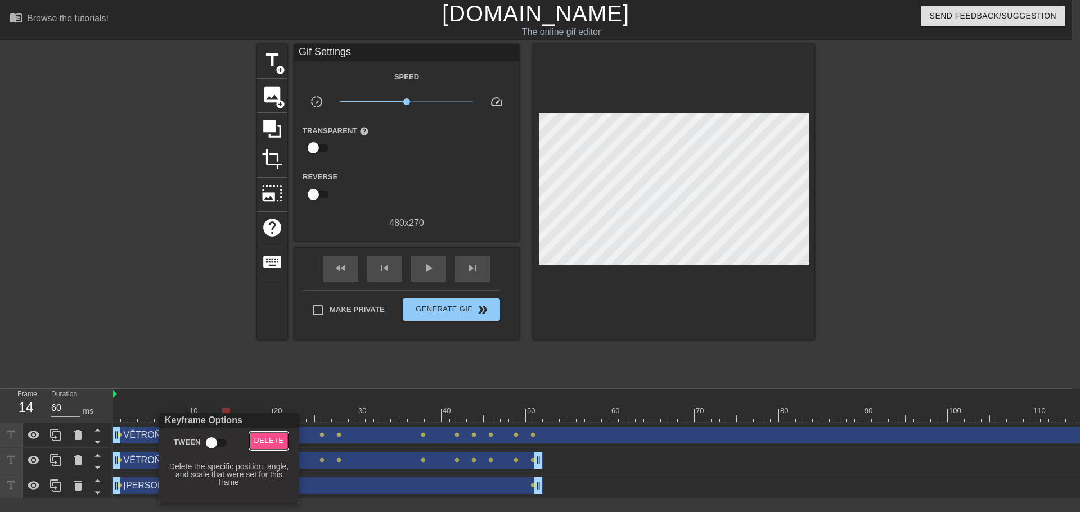
click at [278, 436] on span "Delete" at bounding box center [269, 441] width 30 height 13
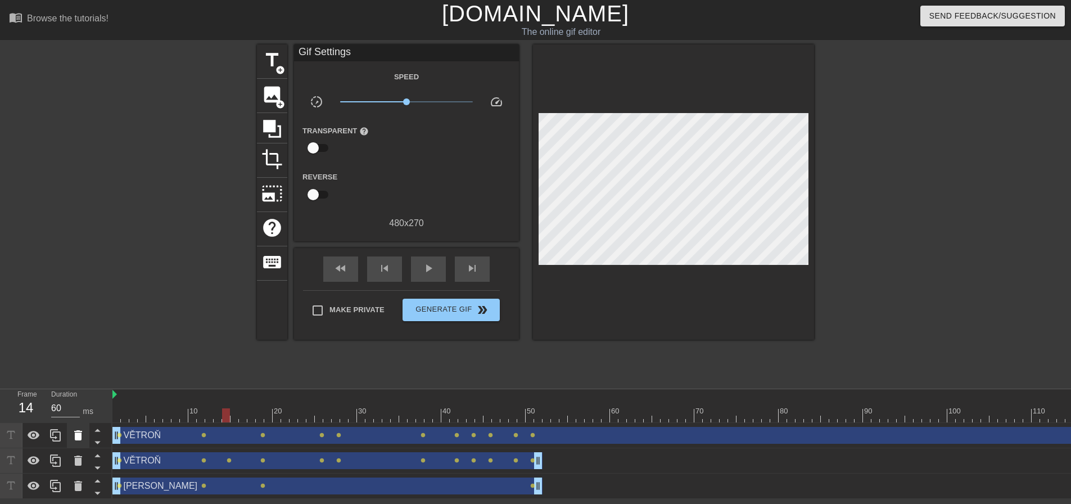
click at [75, 438] on icon at bounding box center [78, 435] width 8 height 10
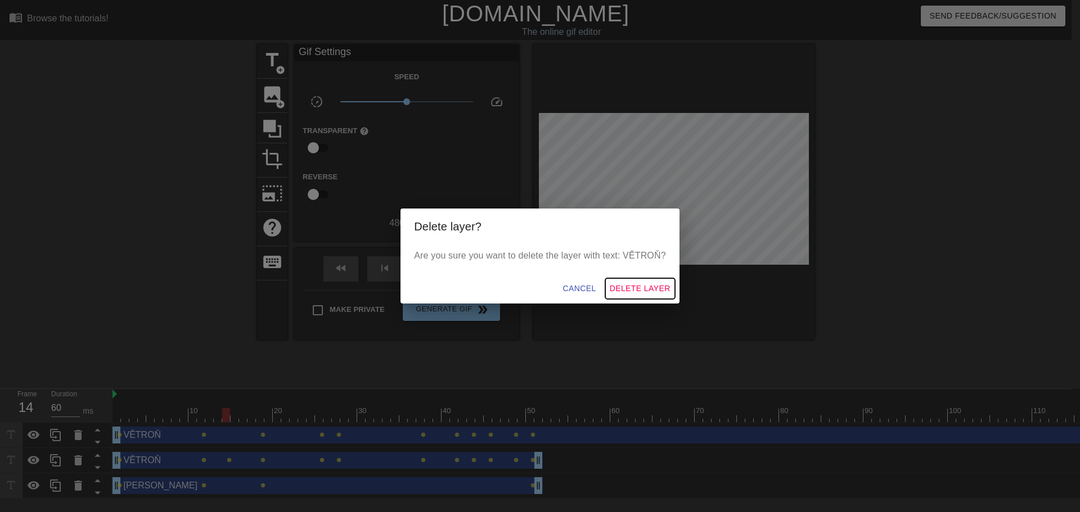
click at [632, 286] on span "Delete Layer" at bounding box center [640, 289] width 61 height 14
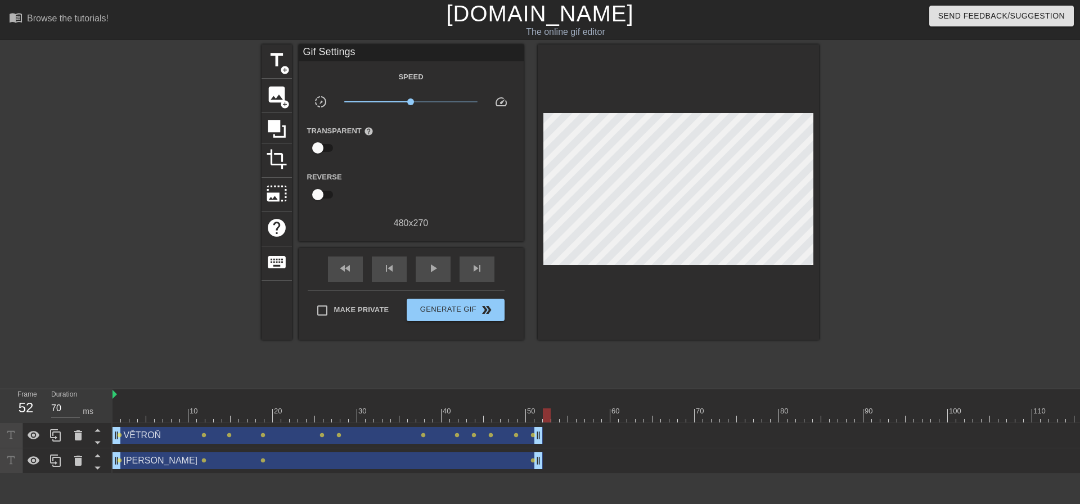
click at [548, 420] on div at bounding box center [601, 415] width 979 height 14
click at [558, 419] on div at bounding box center [601, 415] width 979 height 14
type input "70"
click at [564, 417] on div at bounding box center [601, 415] width 979 height 14
click at [272, 61] on span "title" at bounding box center [276, 59] width 21 height 21
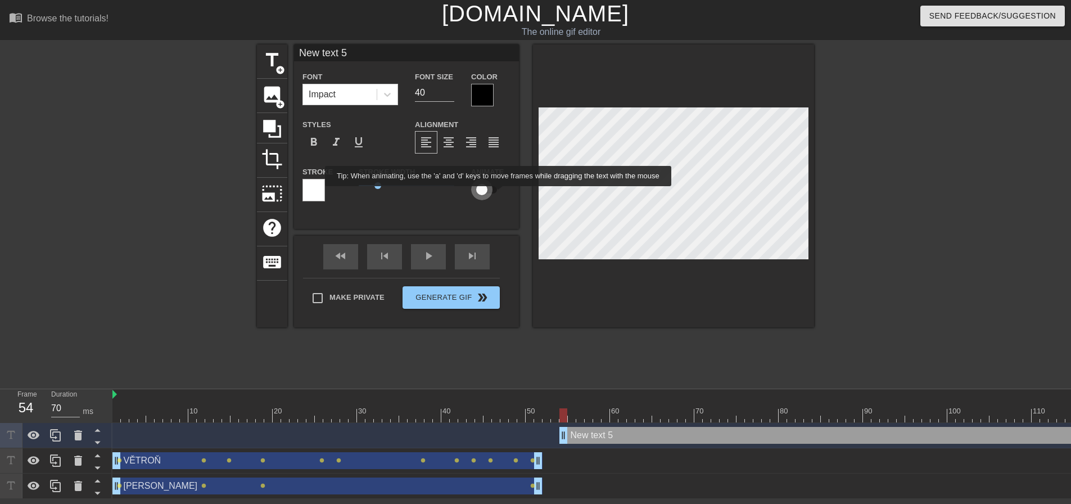
click at [499, 194] on input "checkbox" at bounding box center [482, 189] width 64 height 21
checkbox input "true"
click at [357, 52] on input "New text 5" at bounding box center [406, 52] width 225 height 17
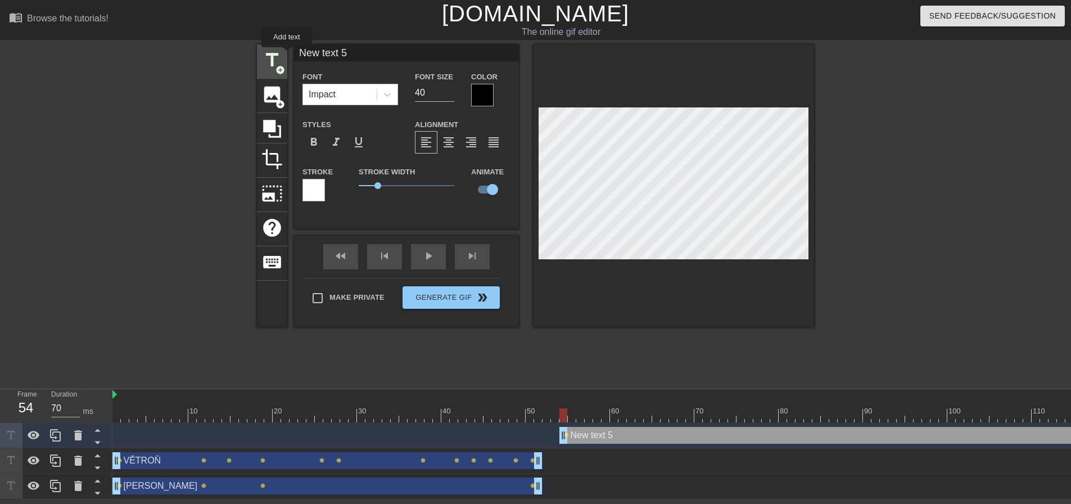
drag, startPoint x: 310, startPoint y: 55, endPoint x: 287, endPoint y: 55, distance: 23.1
click at [287, 55] on div "title add_circle image add_circle crop photo_size_select_large help keyboard Ne…" at bounding box center [535, 185] width 557 height 283
type input "[PERSON_NAME]"
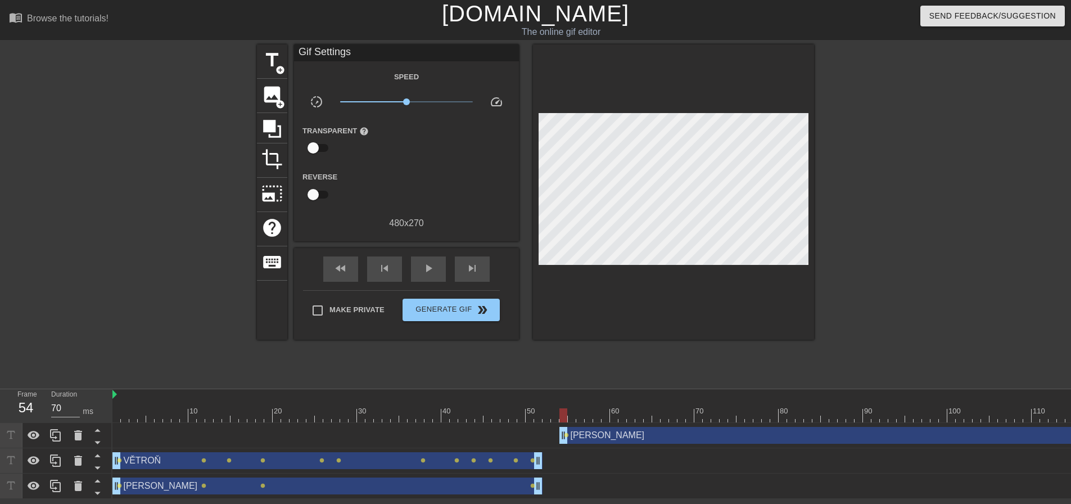
click at [555, 435] on div "[PERSON_NAME] drag_handle drag_handle lens" at bounding box center [601, 435] width 979 height 17
drag, startPoint x: 563, startPoint y: 437, endPoint x: 557, endPoint y: 437, distance: 6.2
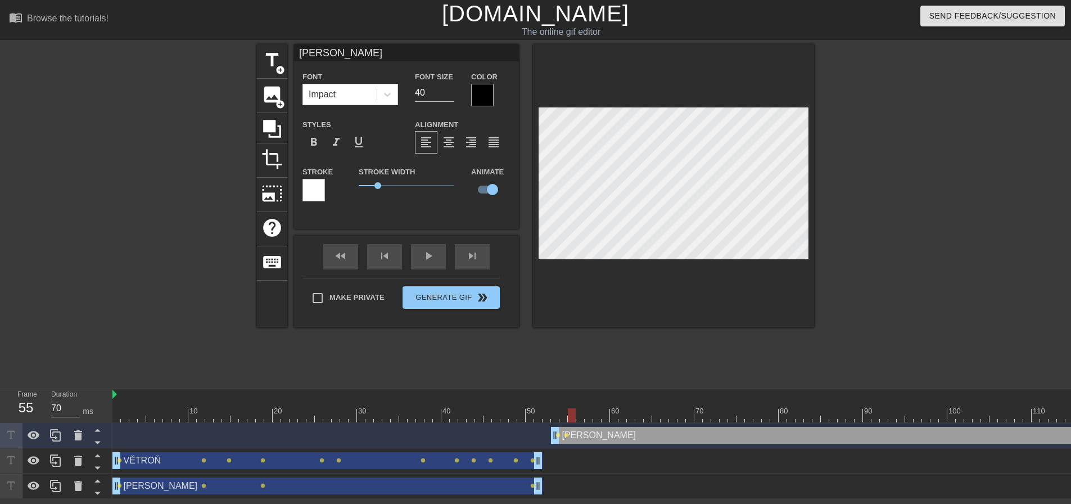
click at [575, 412] on div at bounding box center [601, 415] width 979 height 14
click at [563, 416] on div at bounding box center [601, 415] width 979 height 14
click at [571, 417] on div at bounding box center [601, 415] width 979 height 14
drag, startPoint x: 589, startPoint y: 421, endPoint x: 602, endPoint y: 407, distance: 19.9
click at [589, 421] on div at bounding box center [601, 415] width 979 height 14
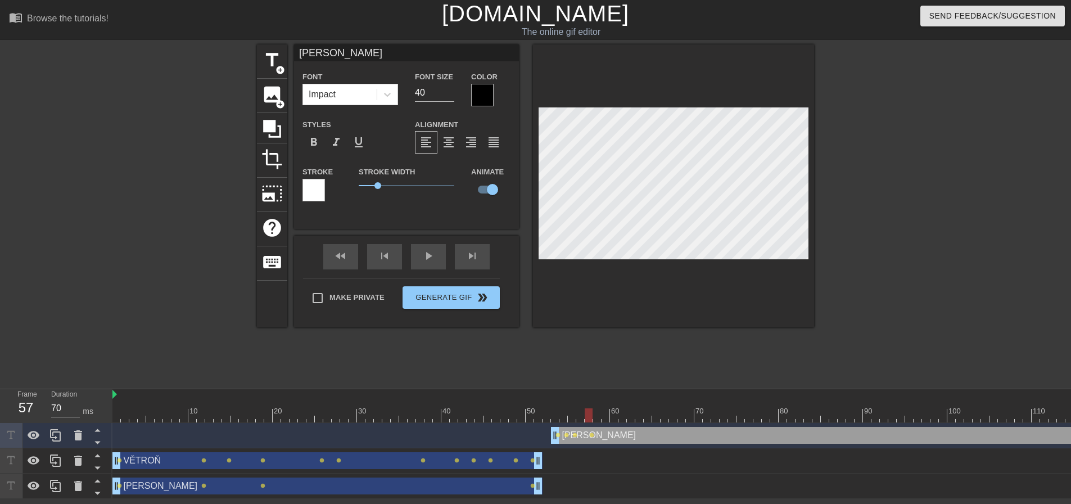
click at [597, 416] on div at bounding box center [601, 415] width 979 height 14
drag, startPoint x: 607, startPoint y: 418, endPoint x: 617, endPoint y: 418, distance: 10.1
click at [608, 418] on div at bounding box center [601, 415] width 979 height 14
drag, startPoint x: 618, startPoint y: 418, endPoint x: 625, endPoint y: 417, distance: 7.4
click at [619, 418] on div at bounding box center [601, 415] width 979 height 14
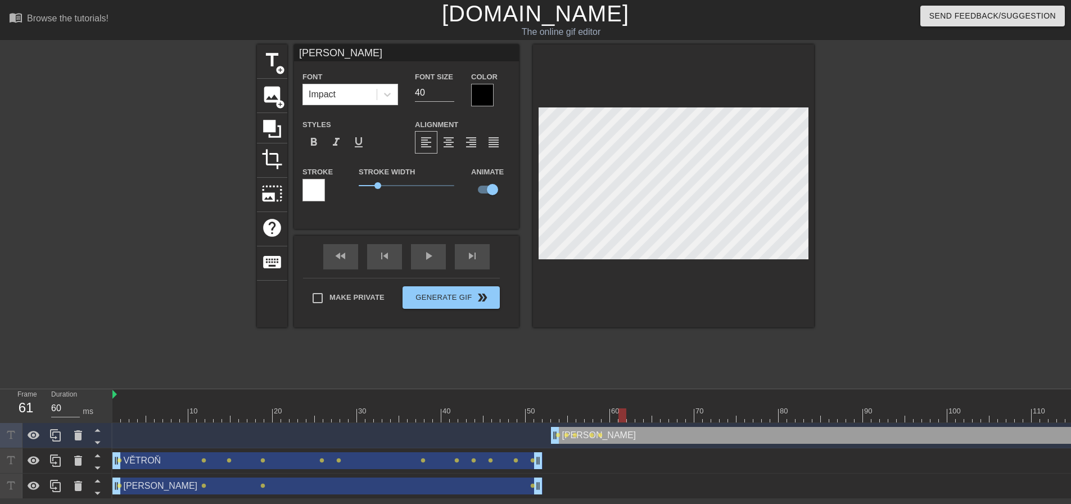
drag, startPoint x: 632, startPoint y: 416, endPoint x: 657, endPoint y: 413, distance: 25.0
click at [634, 416] on div at bounding box center [601, 415] width 979 height 14
click at [661, 413] on div at bounding box center [601, 415] width 979 height 14
click at [639, 413] on div at bounding box center [601, 415] width 979 height 14
click at [649, 417] on div at bounding box center [601, 415] width 979 height 14
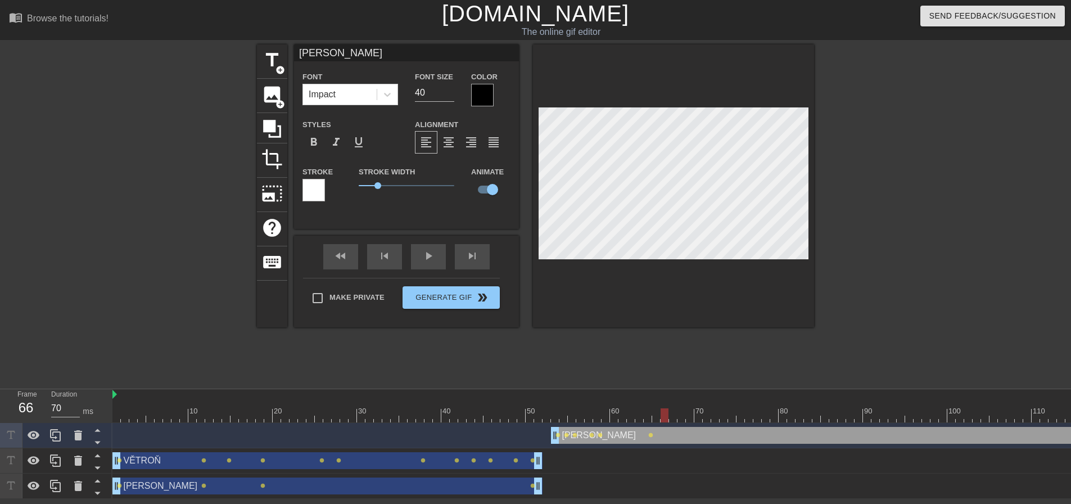
click at [668, 420] on div at bounding box center [601, 415] width 979 height 14
click at [679, 420] on div at bounding box center [601, 415] width 979 height 14
click at [675, 421] on div at bounding box center [601, 415] width 979 height 14
click at [685, 420] on div at bounding box center [601, 415] width 979 height 14
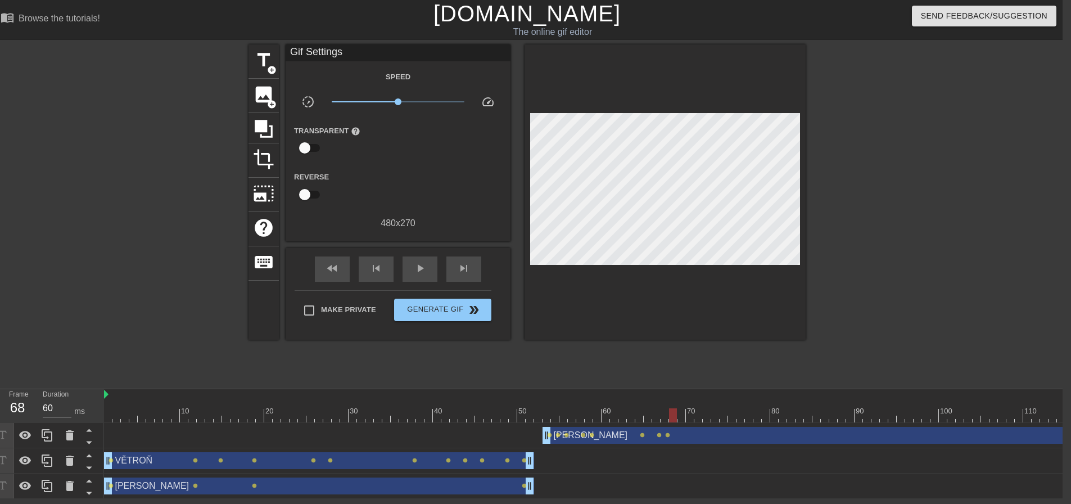
scroll to position [0, 14]
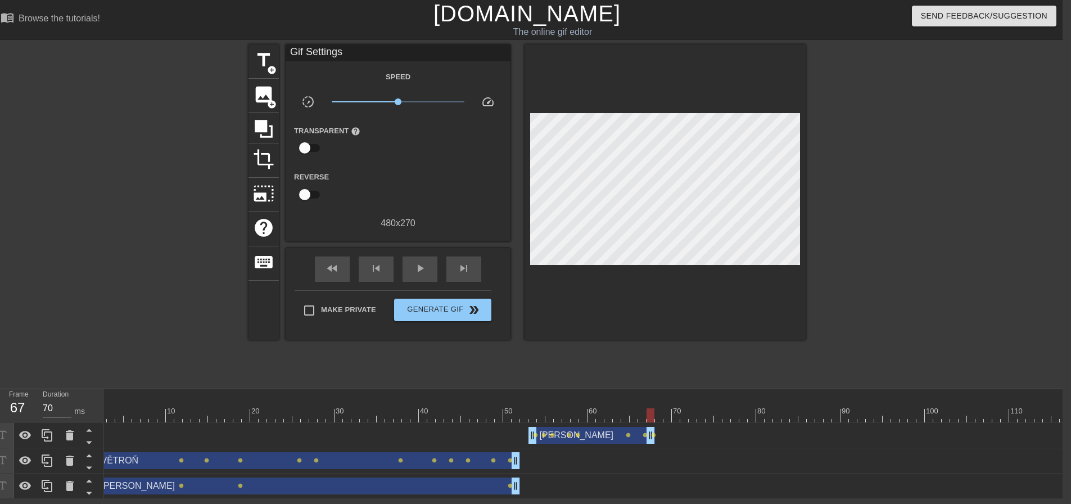
drag, startPoint x: 1064, startPoint y: 436, endPoint x: 650, endPoint y: 439, distance: 414.5
click at [268, 61] on span "title" at bounding box center [263, 59] width 21 height 21
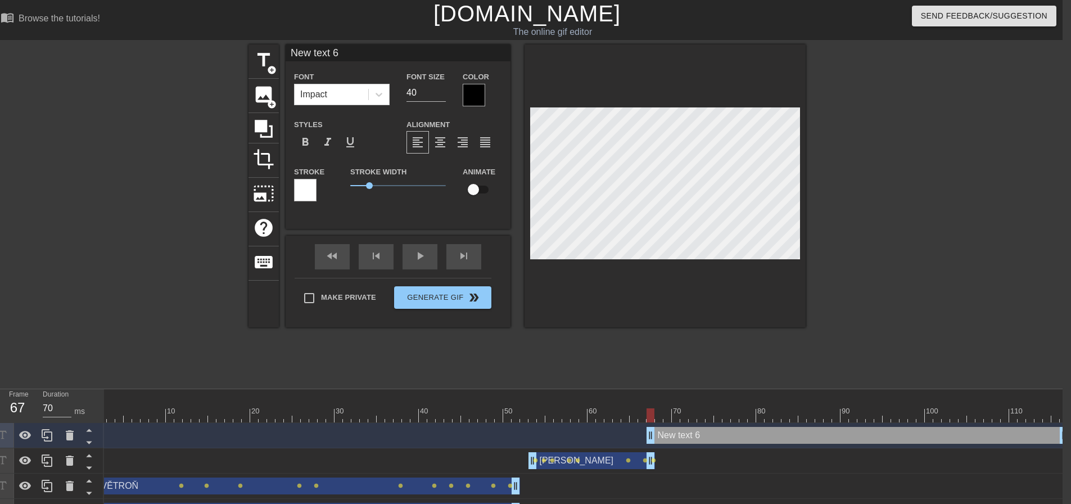
click at [655, 417] on div at bounding box center [579, 415] width 979 height 14
click at [658, 419] on div at bounding box center [579, 415] width 979 height 14
drag, startPoint x: 345, startPoint y: 51, endPoint x: 259, endPoint y: 49, distance: 86.1
click at [259, 51] on div "title add_circle image add_circle crop photo_size_select_large help keyboard Ne…" at bounding box center [527, 185] width 557 height 283
click at [71, 440] on icon at bounding box center [70, 435] width 8 height 10
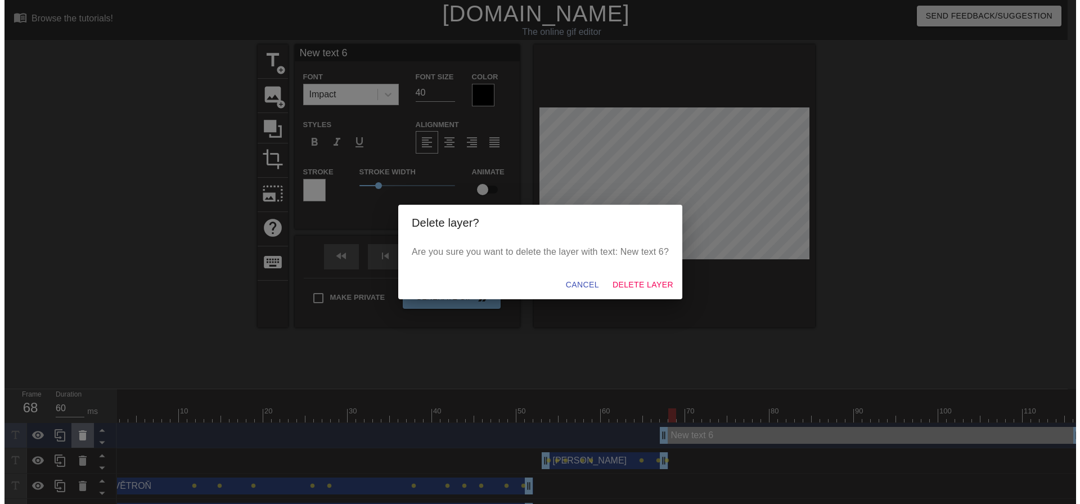
scroll to position [0, 0]
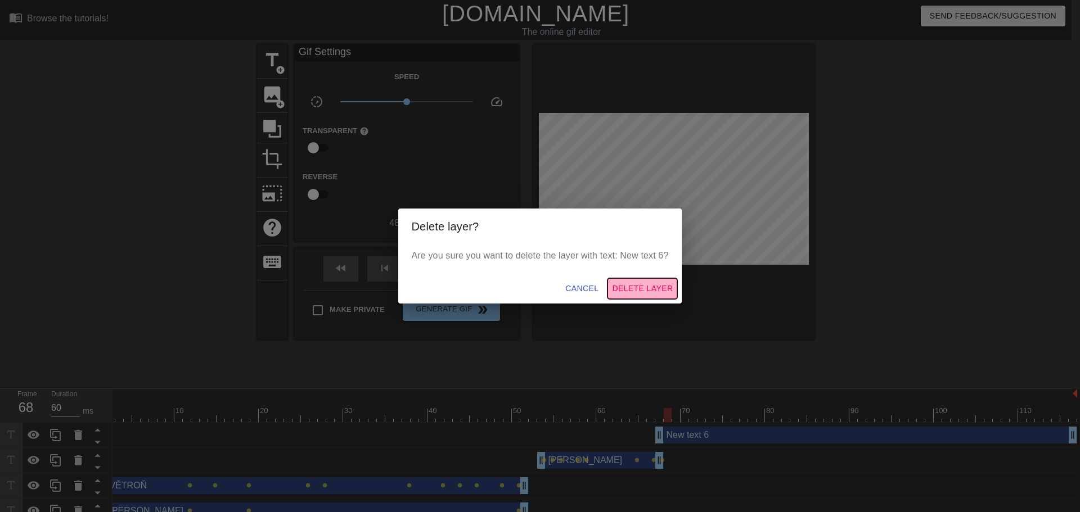
click at [630, 290] on span "Delete Layer" at bounding box center [642, 289] width 61 height 14
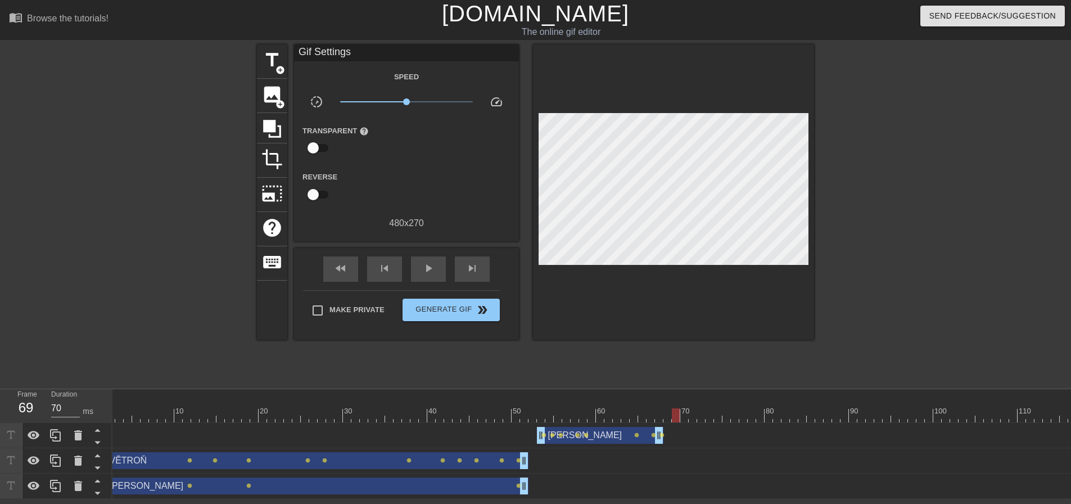
drag, startPoint x: 674, startPoint y: 417, endPoint x: 697, endPoint y: 417, distance: 23.1
click at [691, 417] on div at bounding box center [587, 415] width 979 height 14
drag, startPoint x: 701, startPoint y: 417, endPoint x: 711, endPoint y: 417, distance: 10.1
click at [710, 417] on div at bounding box center [587, 415] width 979 height 14
drag, startPoint x: 721, startPoint y: 418, endPoint x: 738, endPoint y: 418, distance: 16.9
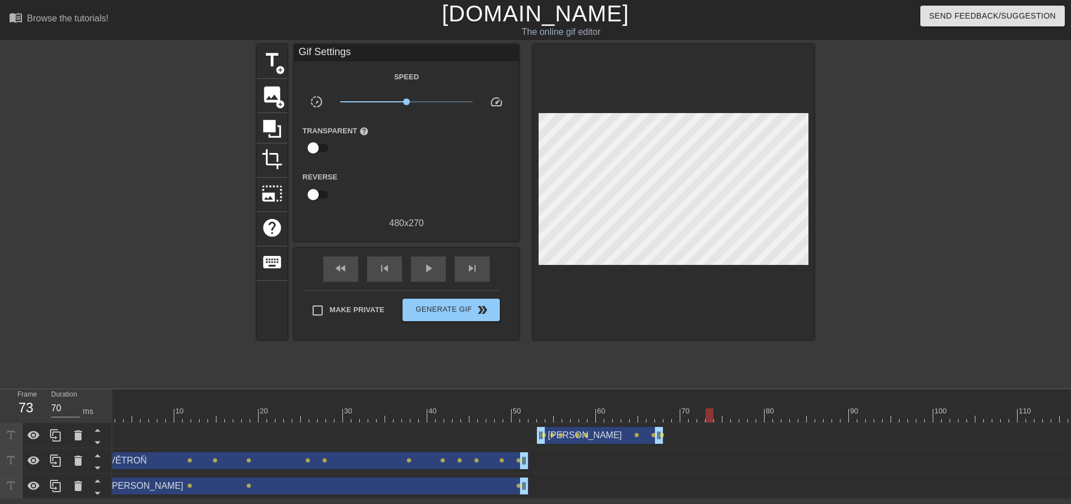
click at [731, 418] on div at bounding box center [587, 415] width 979 height 14
click at [769, 417] on div at bounding box center [587, 415] width 979 height 14
drag, startPoint x: 814, startPoint y: 417, endPoint x: 846, endPoint y: 417, distance: 31.5
click at [827, 417] on div at bounding box center [587, 415] width 979 height 14
drag, startPoint x: 846, startPoint y: 417, endPoint x: 886, endPoint y: 414, distance: 40.6
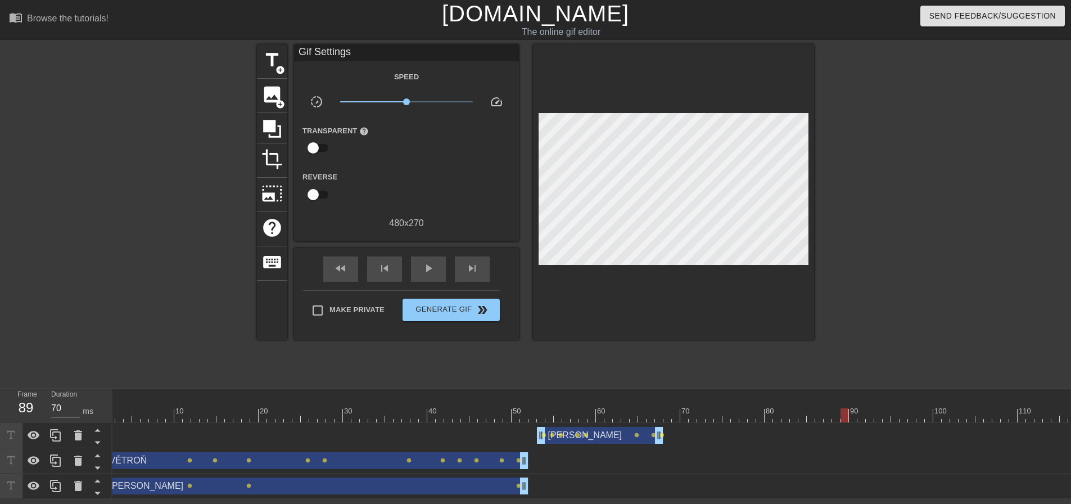
click at [870, 414] on div at bounding box center [587, 415] width 979 height 14
drag, startPoint x: 886, startPoint y: 414, endPoint x: 906, endPoint y: 414, distance: 19.1
click at [904, 414] on div at bounding box center [587, 415] width 979 height 14
drag, startPoint x: 913, startPoint y: 414, endPoint x: 944, endPoint y: 414, distance: 30.4
click at [929, 413] on div at bounding box center [587, 415] width 979 height 14
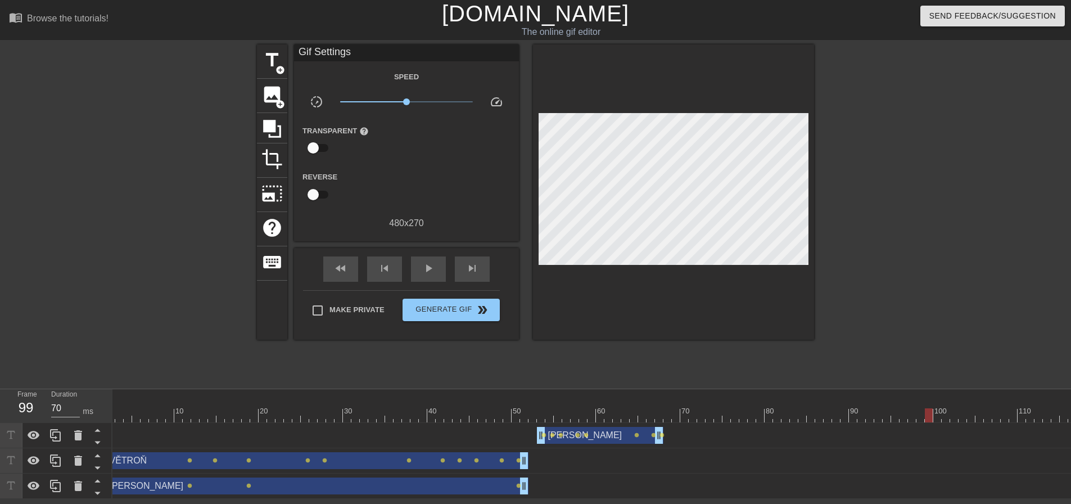
click at [985, 415] on div at bounding box center [587, 415] width 979 height 14
drag, startPoint x: 1005, startPoint y: 414, endPoint x: 1029, endPoint y: 414, distance: 24.2
click at [1017, 414] on div at bounding box center [587, 415] width 979 height 14
drag, startPoint x: 1035, startPoint y: 414, endPoint x: 1043, endPoint y: 413, distance: 7.3
click at [1042, 413] on div at bounding box center [587, 415] width 979 height 14
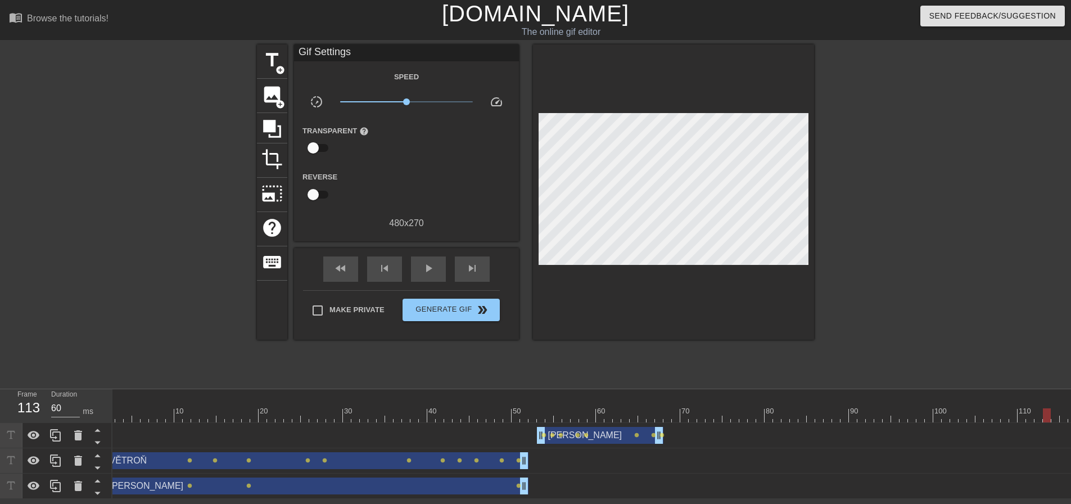
drag, startPoint x: 1049, startPoint y: 413, endPoint x: 1058, endPoint y: 413, distance: 9.0
click at [1052, 413] on div at bounding box center [587, 415] width 979 height 14
type input "70"
click at [1062, 412] on div at bounding box center [587, 415] width 979 height 14
click at [451, 307] on span "Generate Gif double_arrow" at bounding box center [451, 309] width 88 height 13
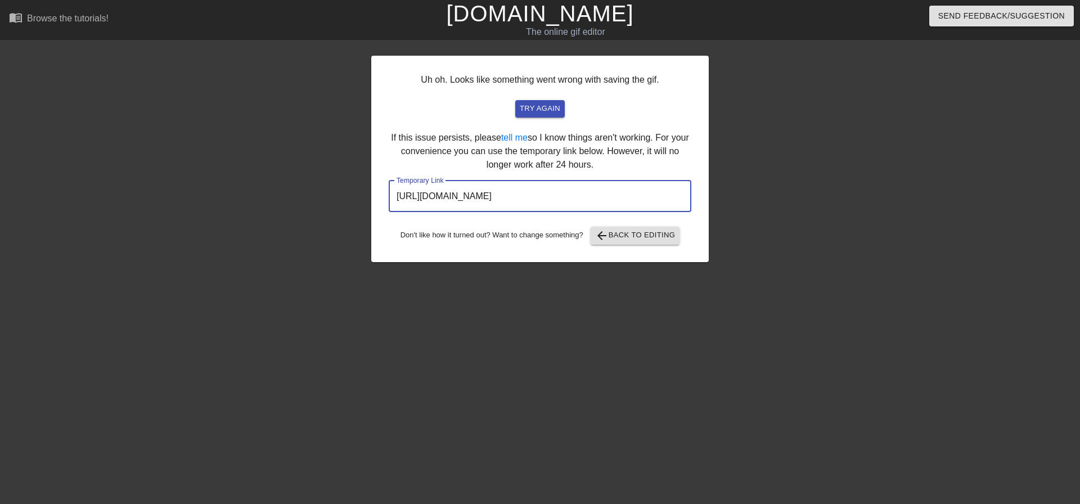
drag, startPoint x: 636, startPoint y: 198, endPoint x: 301, endPoint y: 199, distance: 334.7
click at [301, 199] on div "Uh oh. Looks like something went wrong with saving the gif. try again If this i…" at bounding box center [540, 212] width 1080 height 337
